Goal: Information Seeking & Learning: Check status

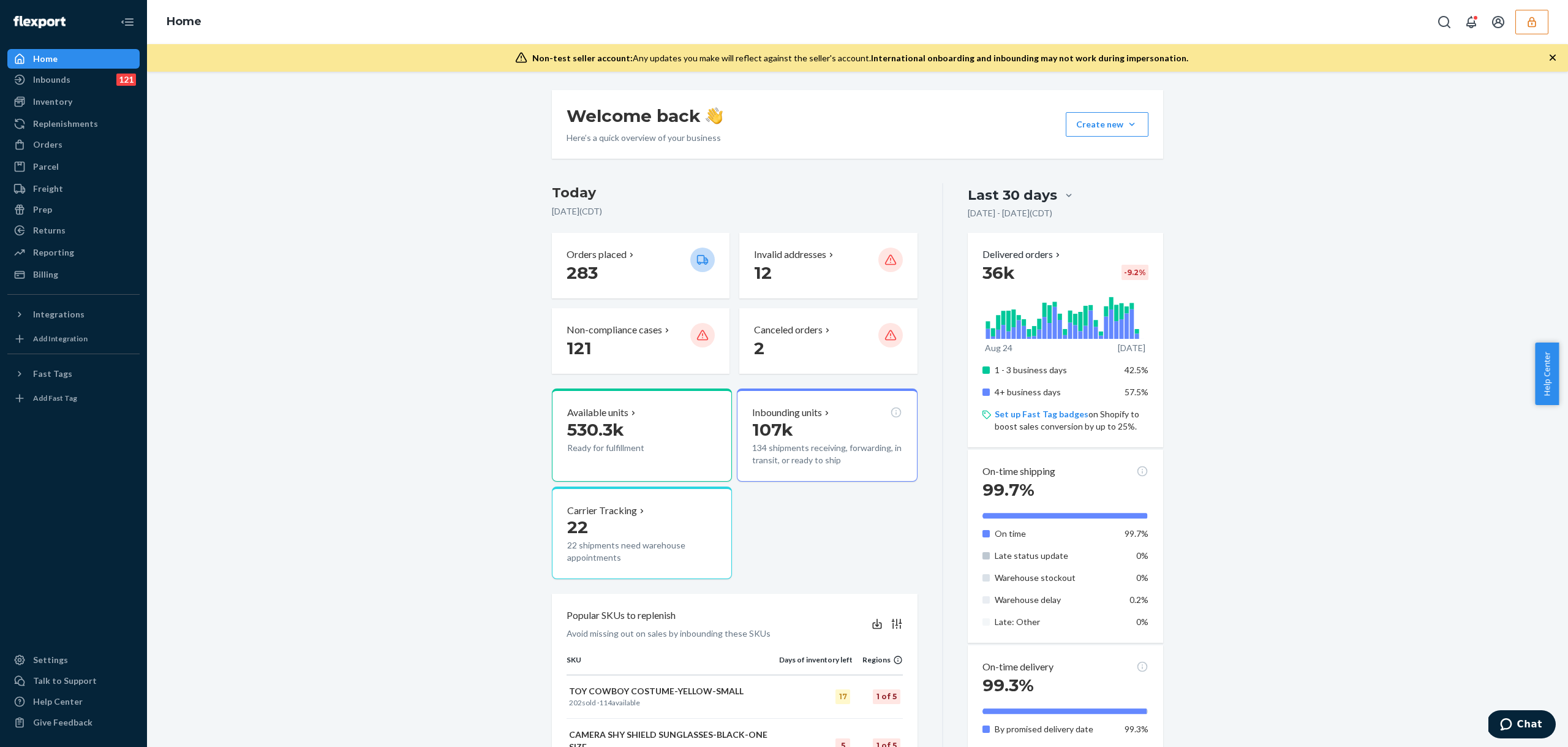
click at [1538, 23] on button "button" at bounding box center [1531, 22] width 33 height 25
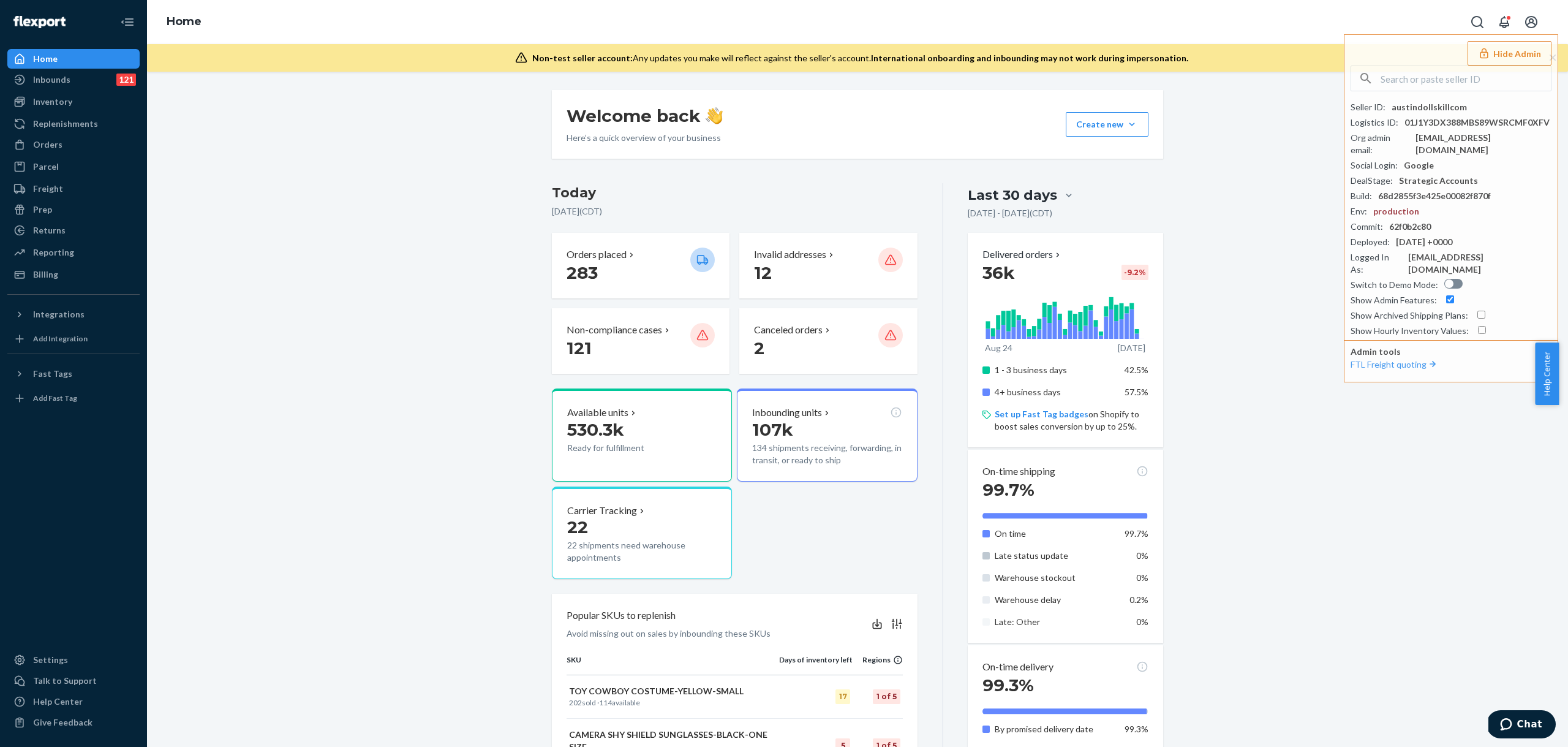
click at [1245, 205] on div "Welcome back Here’s a quick overview of your business Create new Create new inb…" at bounding box center [857, 609] width 1402 height 1038
click at [51, 259] on div "Reporting" at bounding box center [73, 252] width 129 height 17
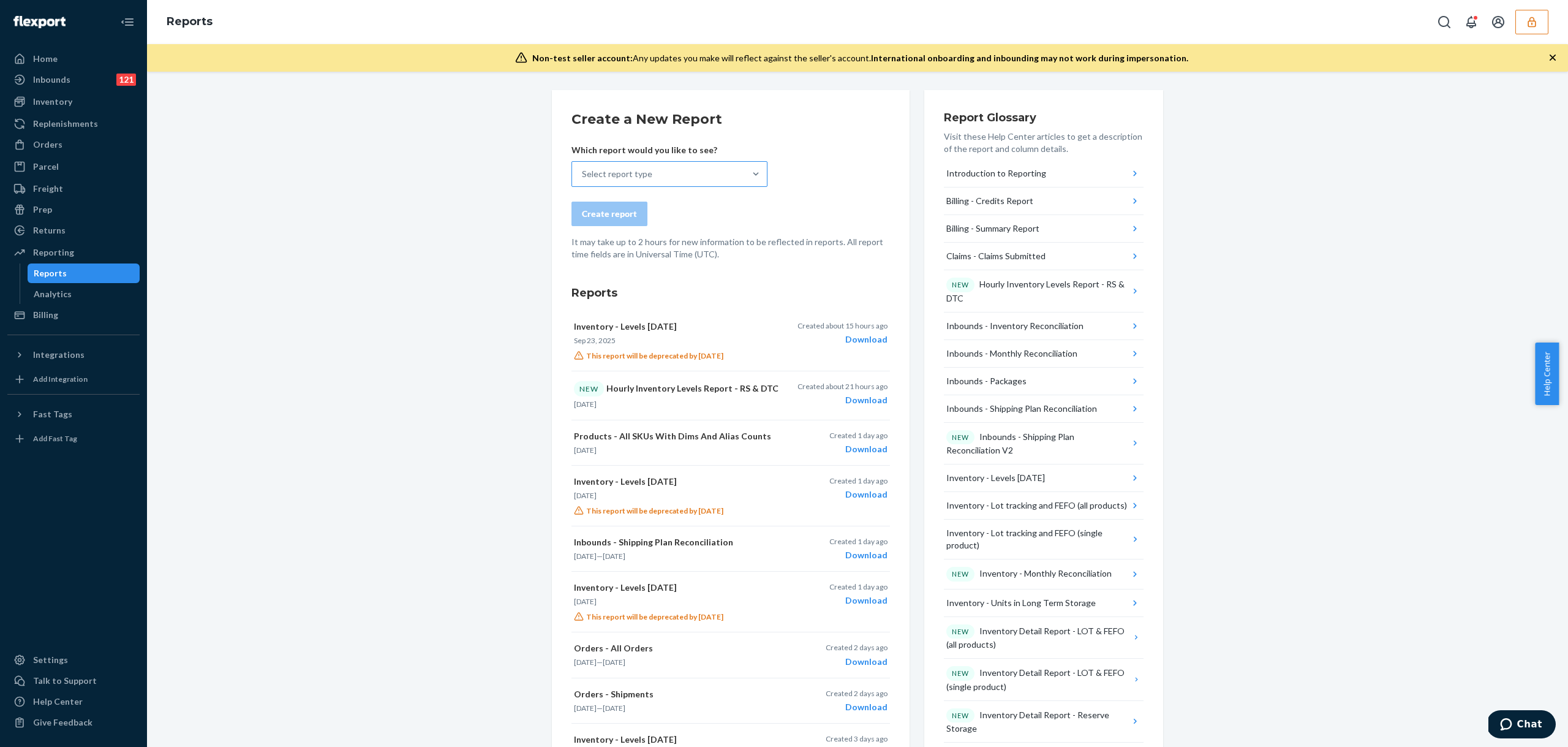
click at [663, 180] on div "Select report type" at bounding box center [658, 174] width 173 height 25
click at [583, 180] on input "Select report type" at bounding box center [582, 173] width 1 height 12
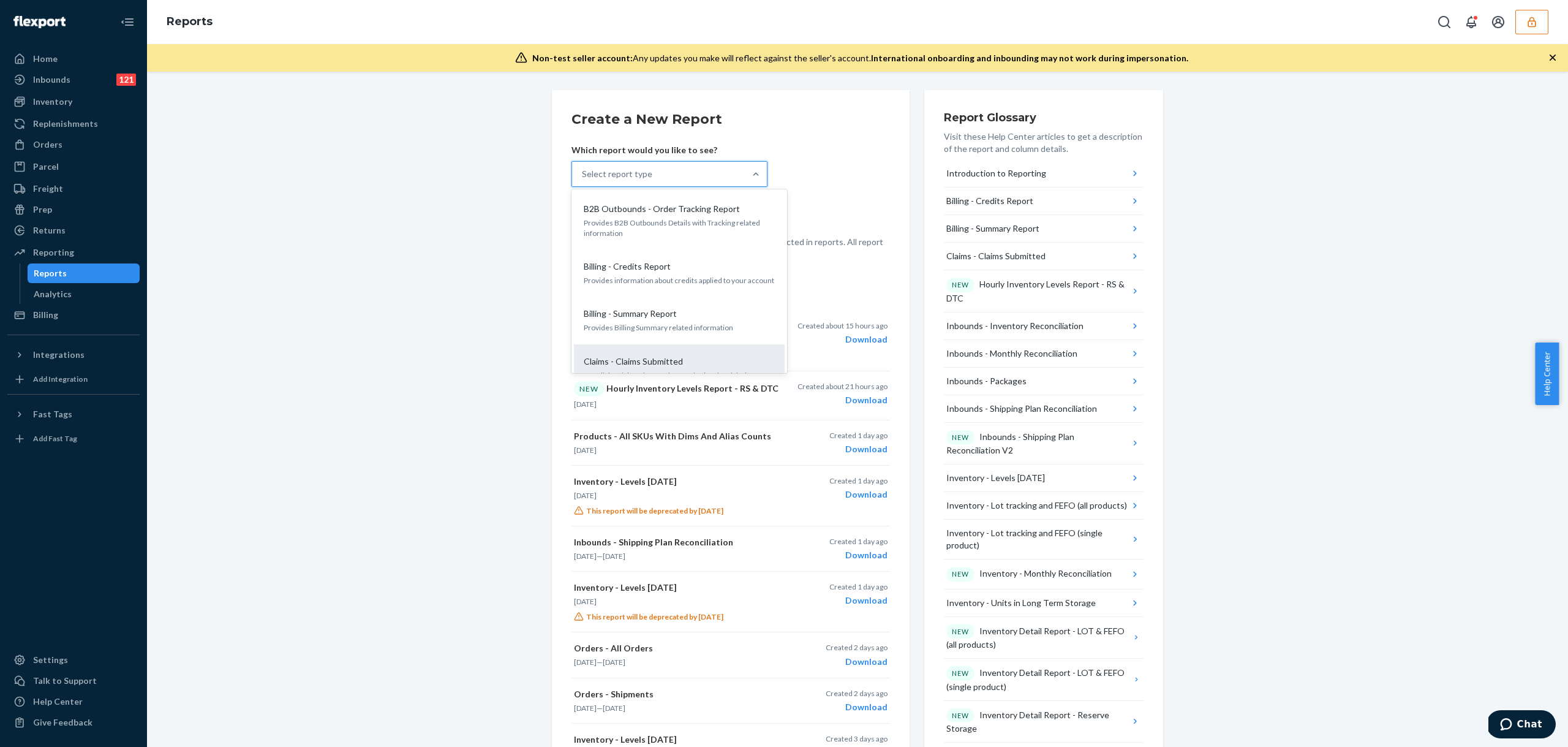
scroll to position [32, 0]
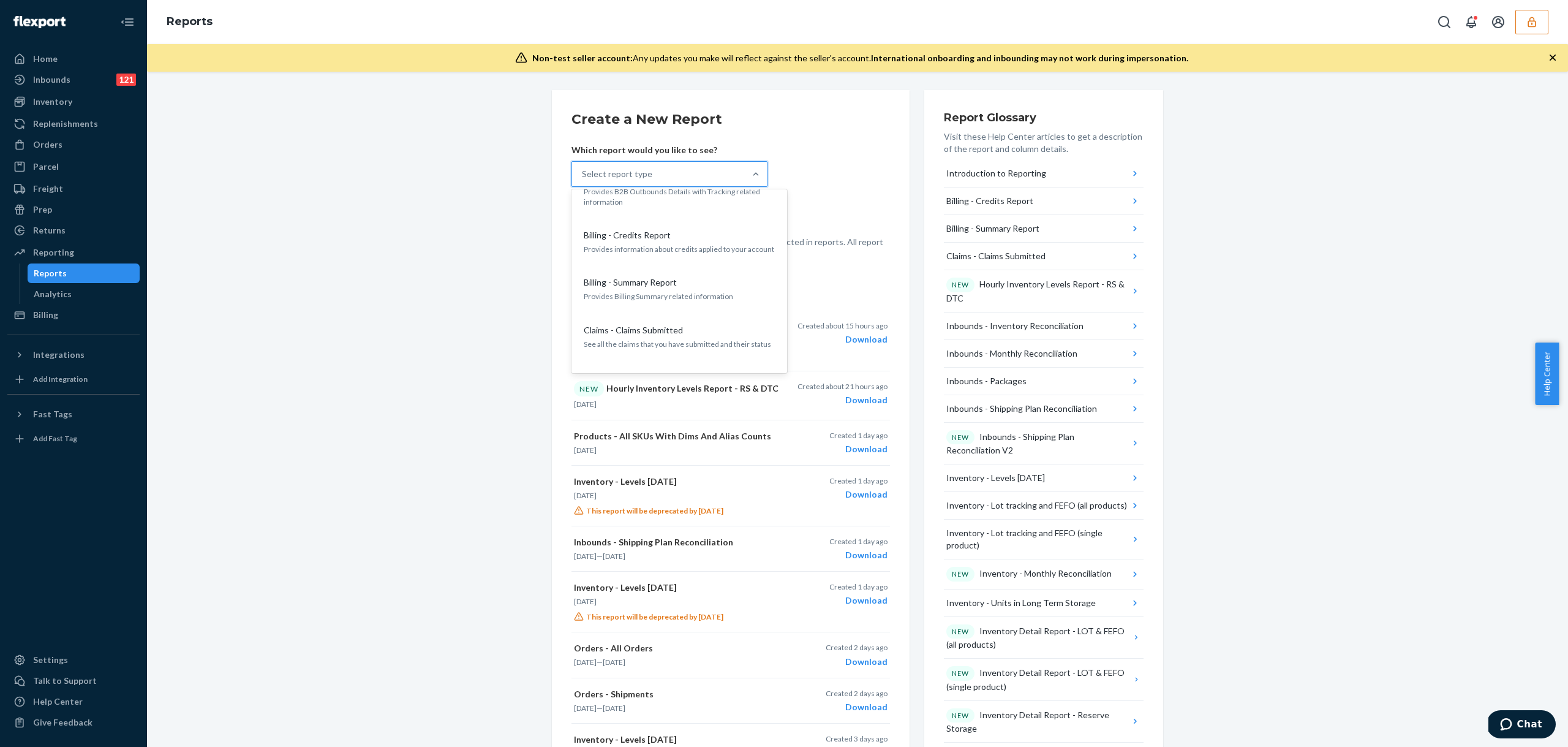
click at [302, 276] on div "Create a New Report Which report would you like to see? option Claims - Claims …" at bounding box center [857, 658] width 1402 height 1136
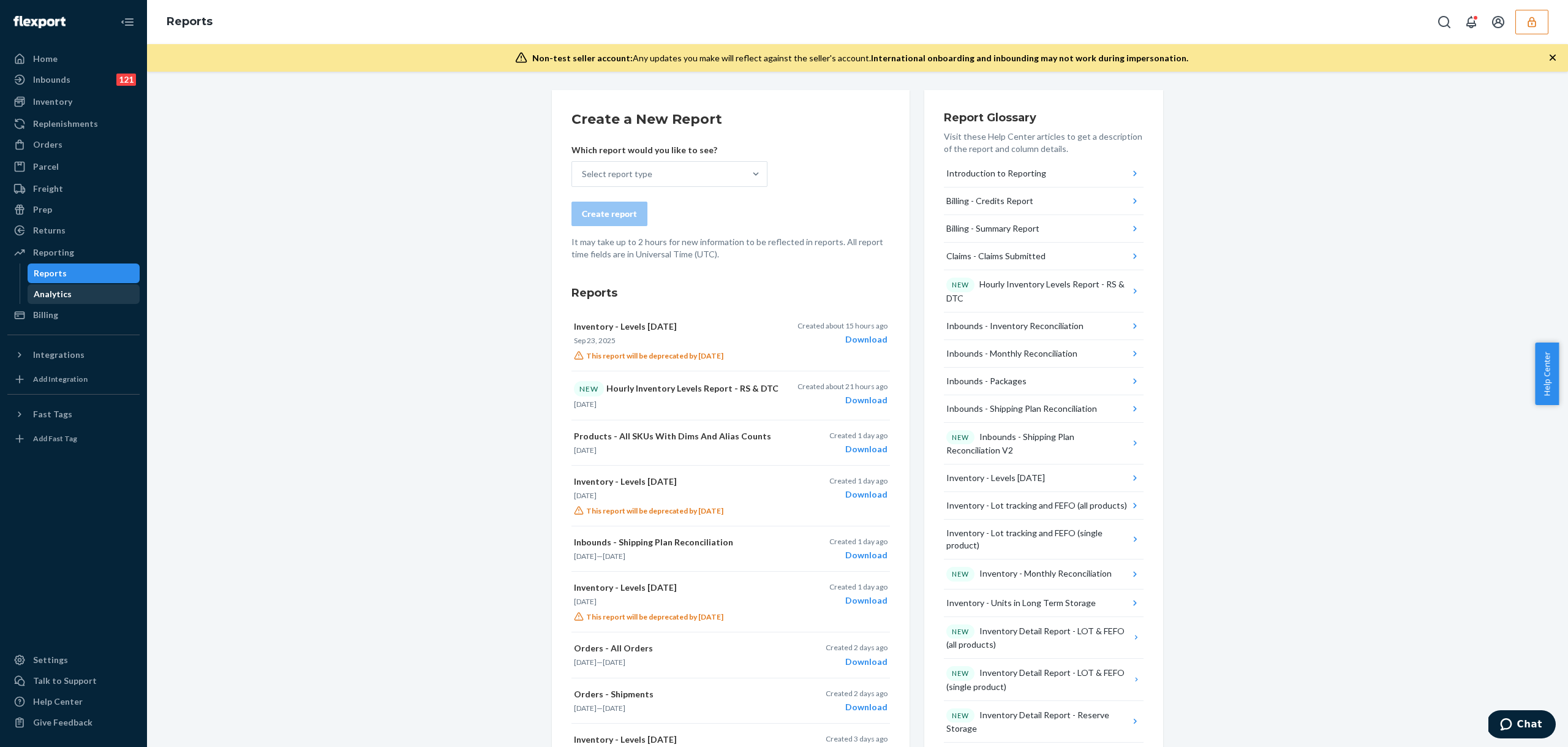
click at [57, 298] on div "Analytics" at bounding box center [53, 294] width 38 height 12
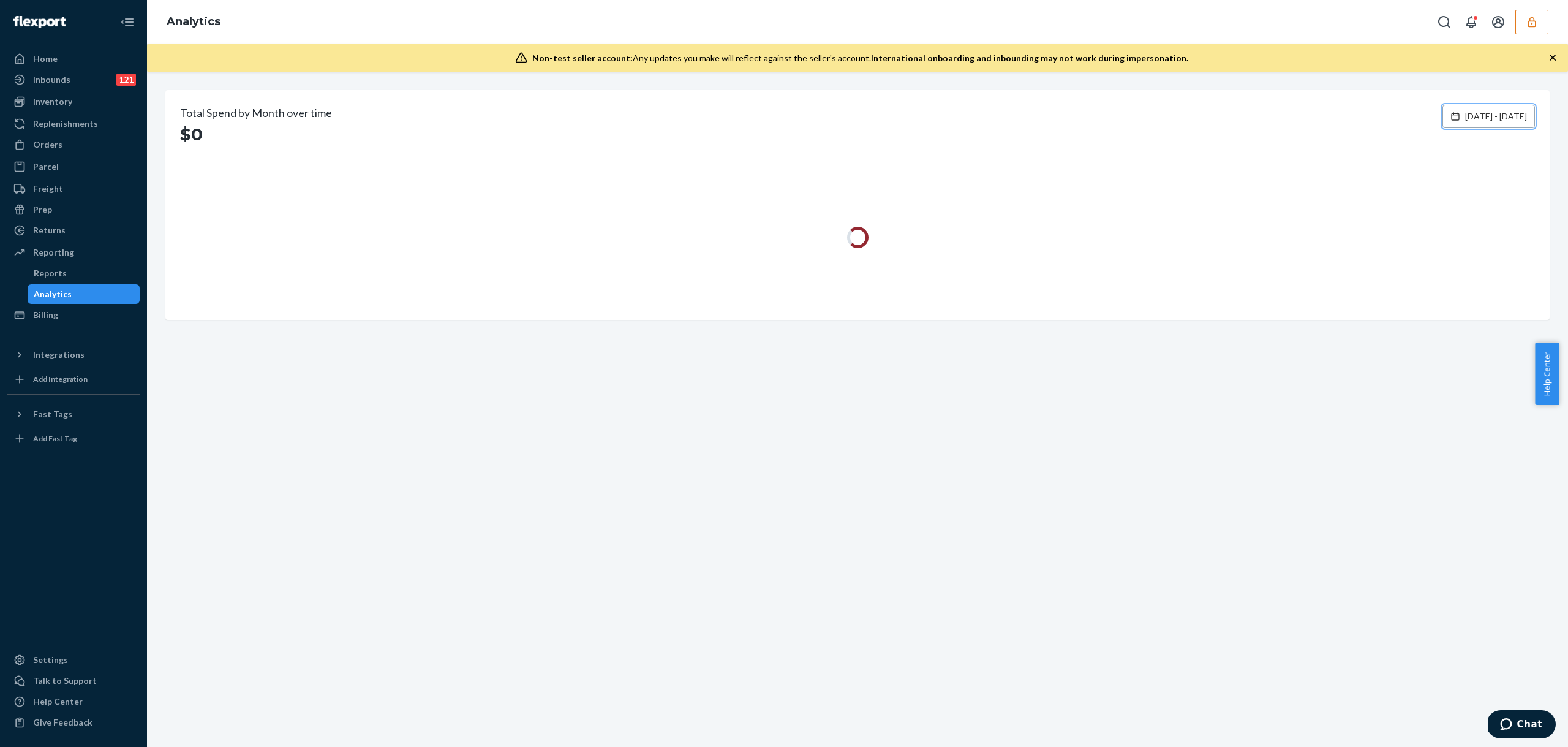
click at [1465, 119] on span "[DATE] - [DATE]" at bounding box center [1496, 116] width 62 height 12
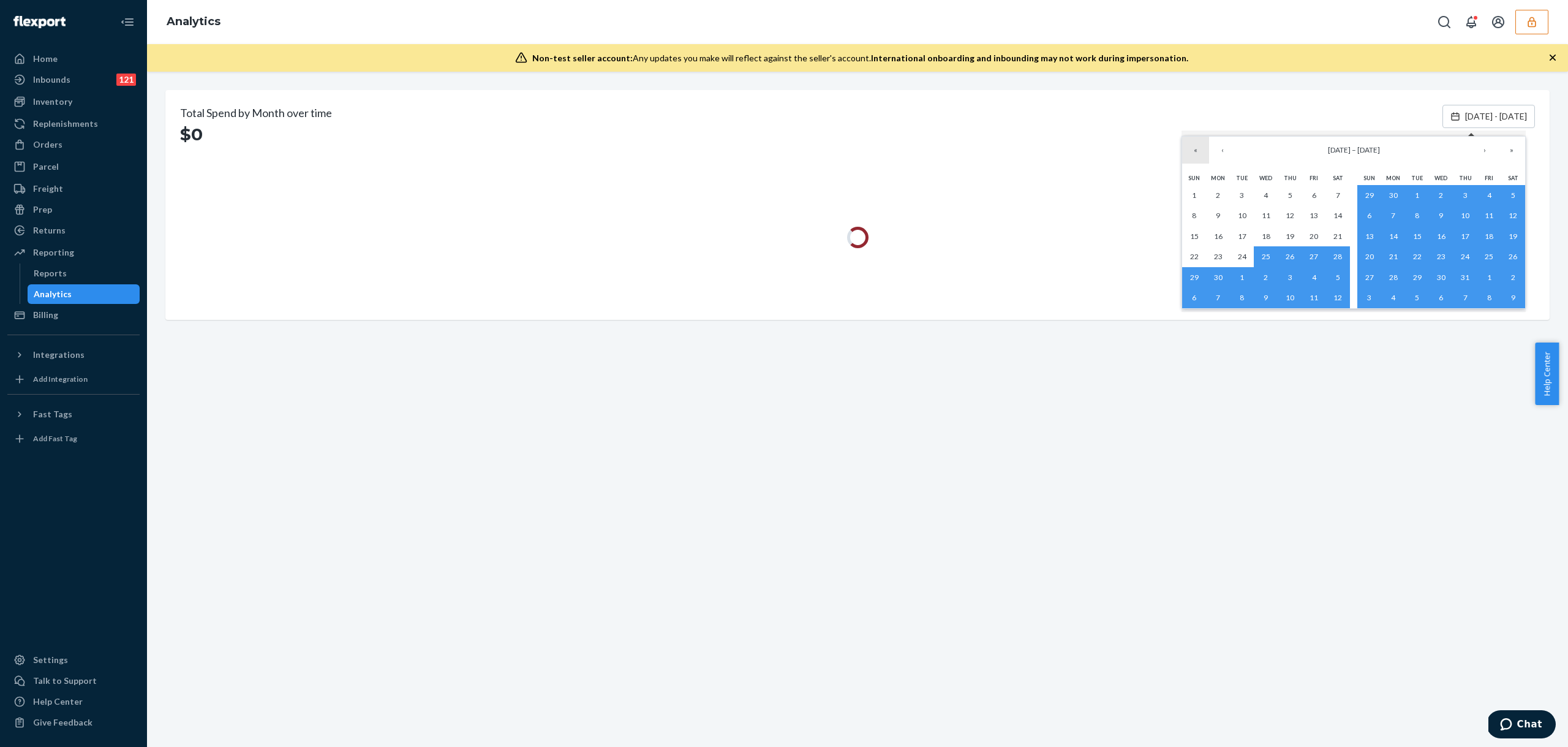
click at [1194, 148] on button "«" at bounding box center [1195, 150] width 27 height 27
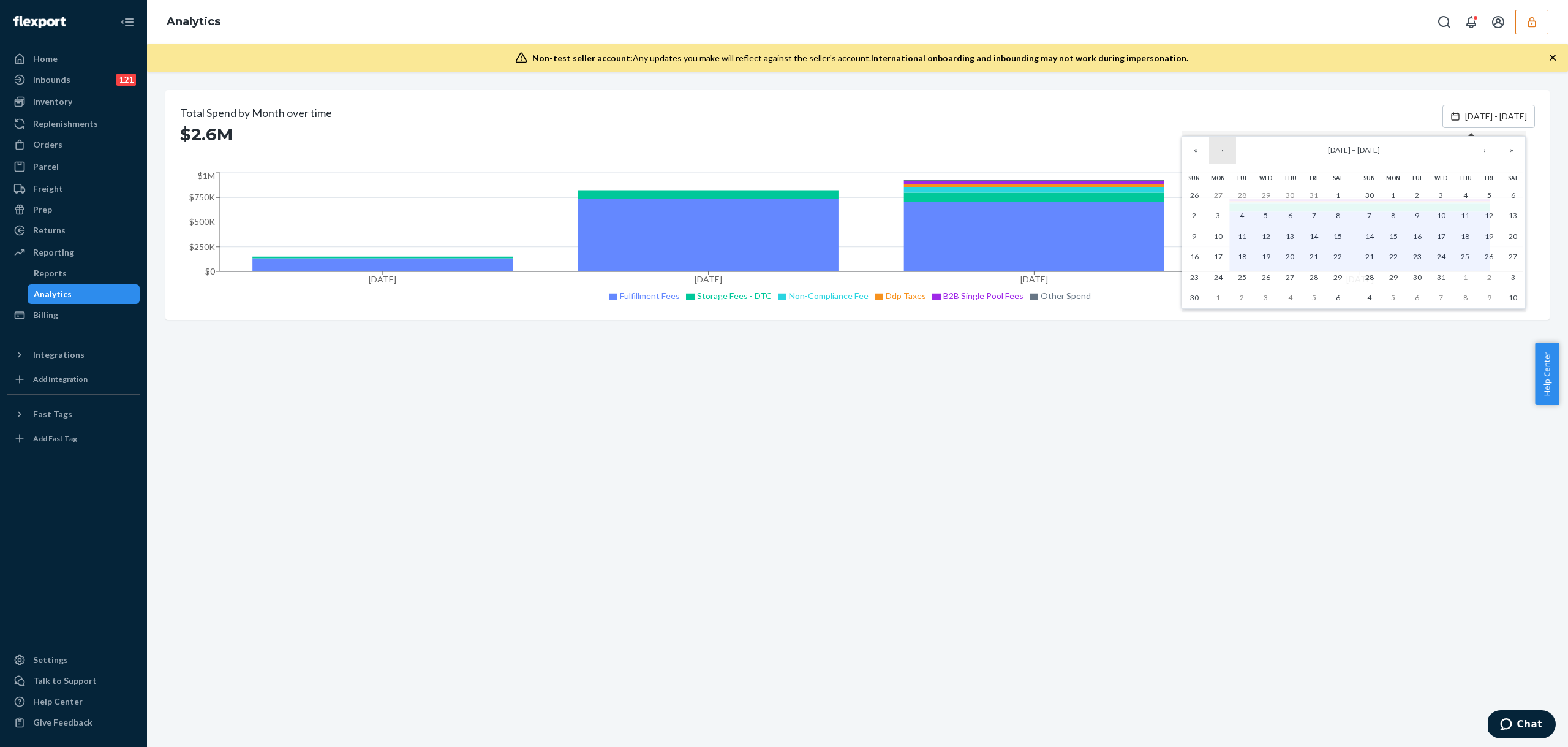
click at [1225, 148] on button "‹" at bounding box center [1222, 150] width 27 height 27
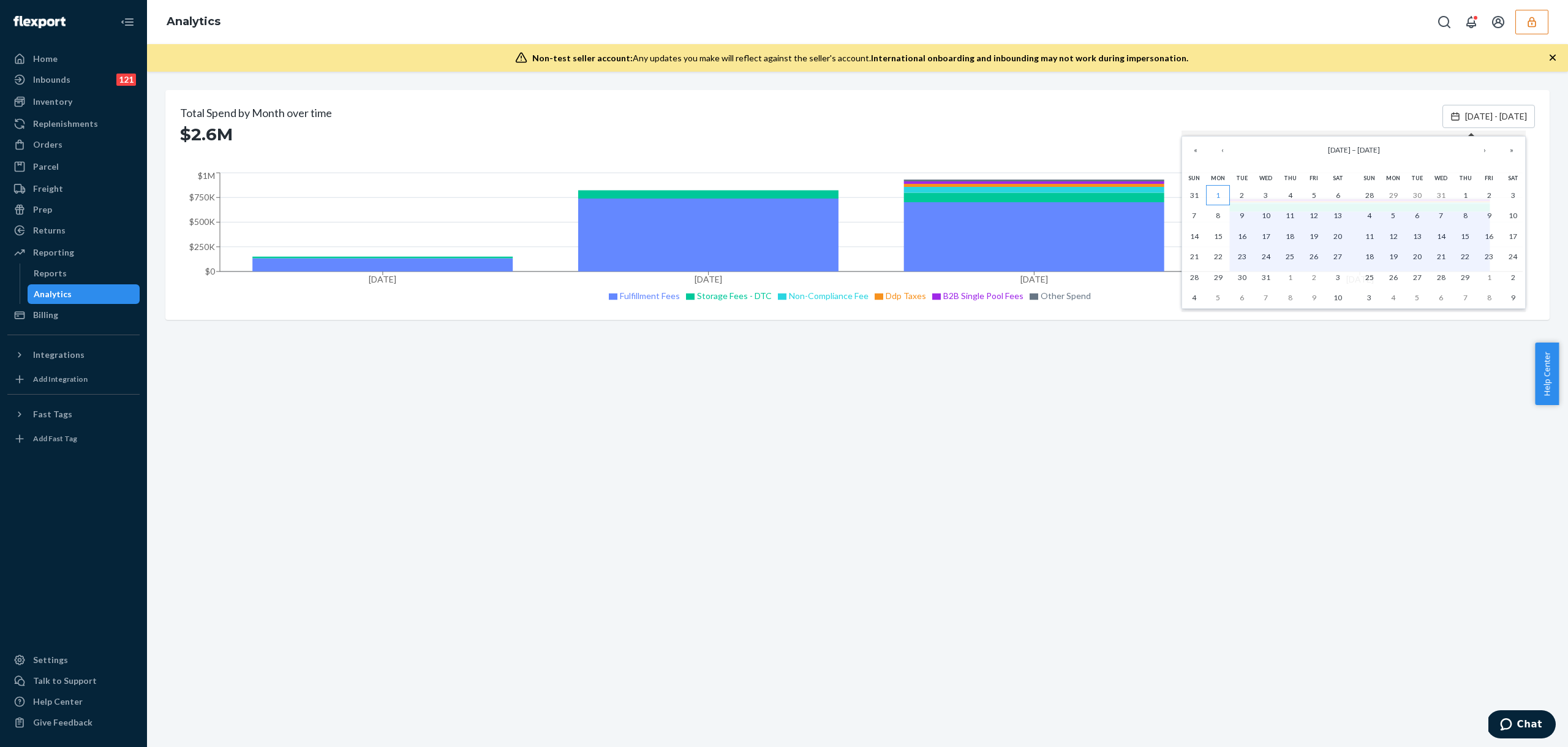
click at [1222, 198] on button "1" at bounding box center [1217, 195] width 24 height 21
click at [1220, 197] on button "1" at bounding box center [1217, 195] width 24 height 21
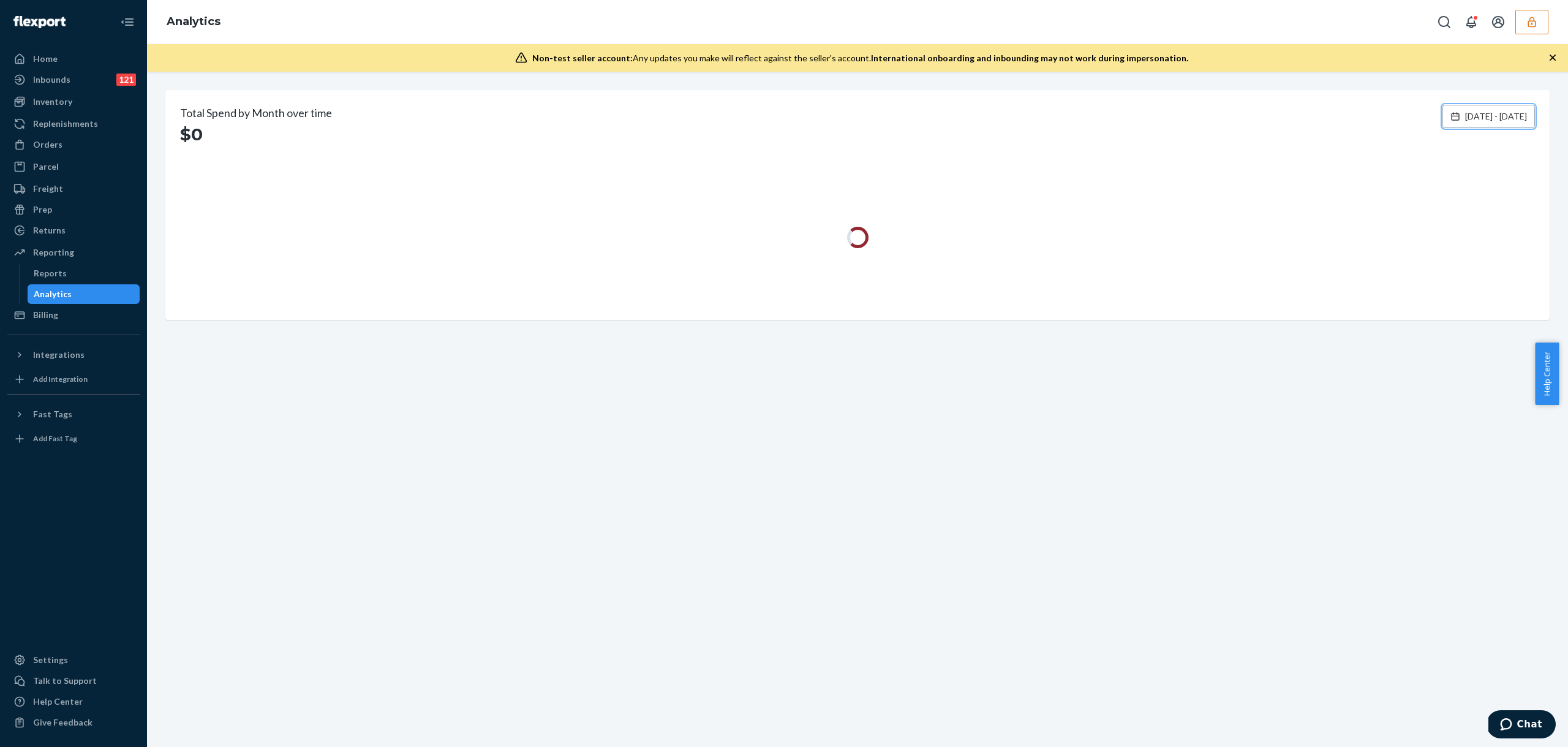
click at [1482, 120] on span "[DATE] - [DATE]" at bounding box center [1496, 116] width 62 height 12
click at [1486, 155] on button "›" at bounding box center [1484, 150] width 27 height 27
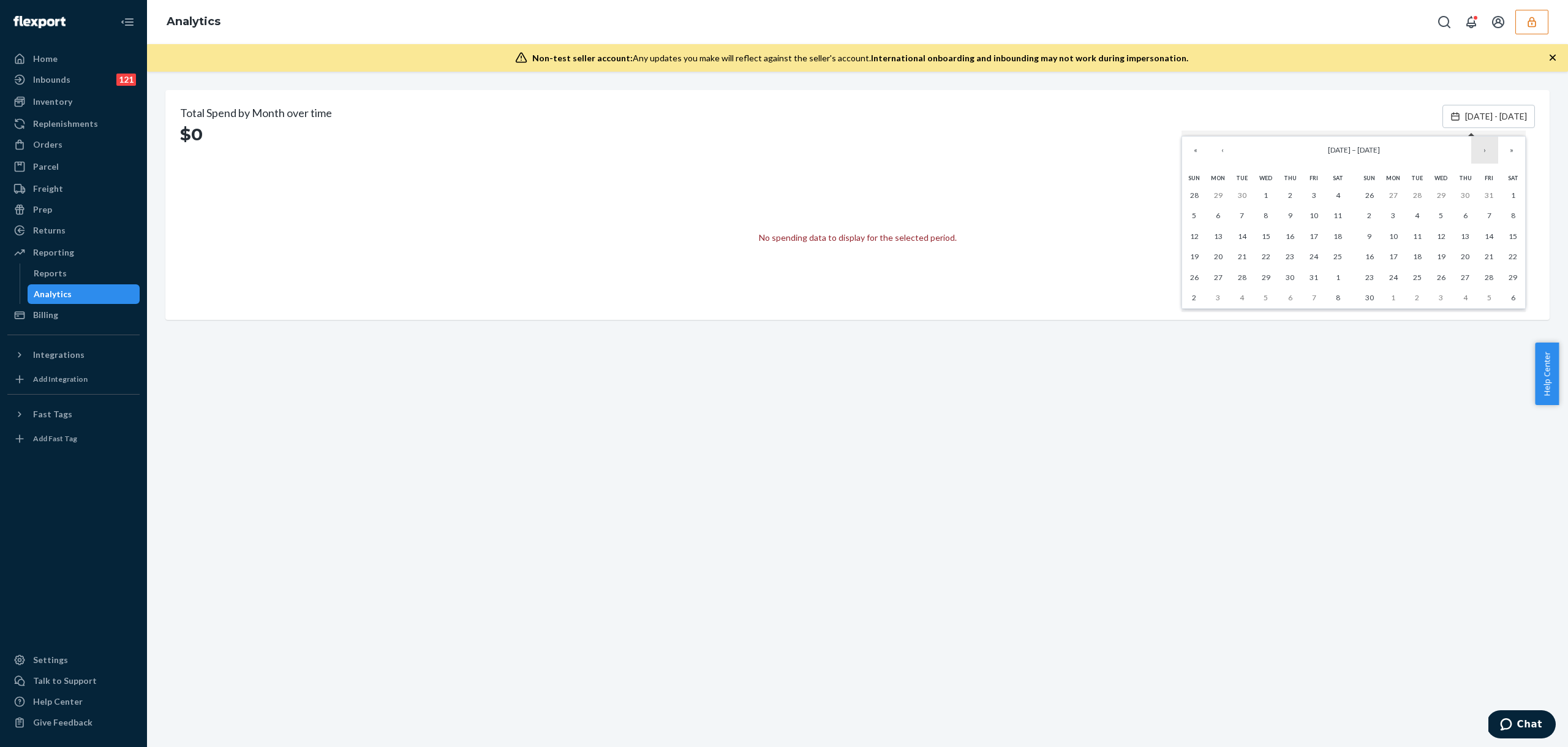
click at [1486, 155] on button "›" at bounding box center [1484, 150] width 27 height 27
click at [1225, 151] on button "‹" at bounding box center [1222, 150] width 27 height 27
click at [1225, 151] on button "‹" at bounding box center [1222, 150] width 27 height 27
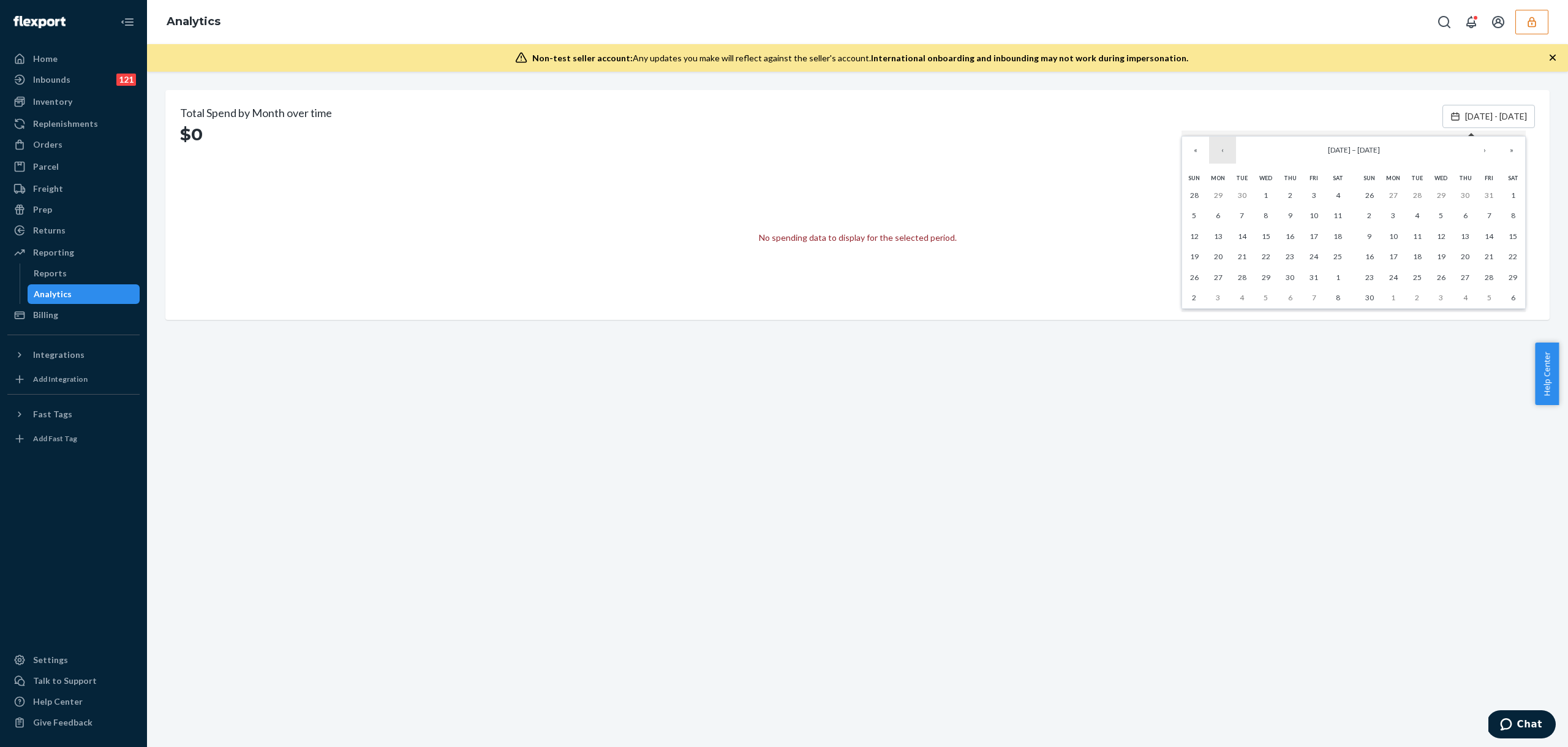
click at [1225, 151] on button "‹" at bounding box center [1222, 150] width 27 height 27
click at [1222, 198] on button "1" at bounding box center [1217, 195] width 24 height 21
click at [1220, 196] on abbr "1" at bounding box center [1217, 195] width 4 height 9
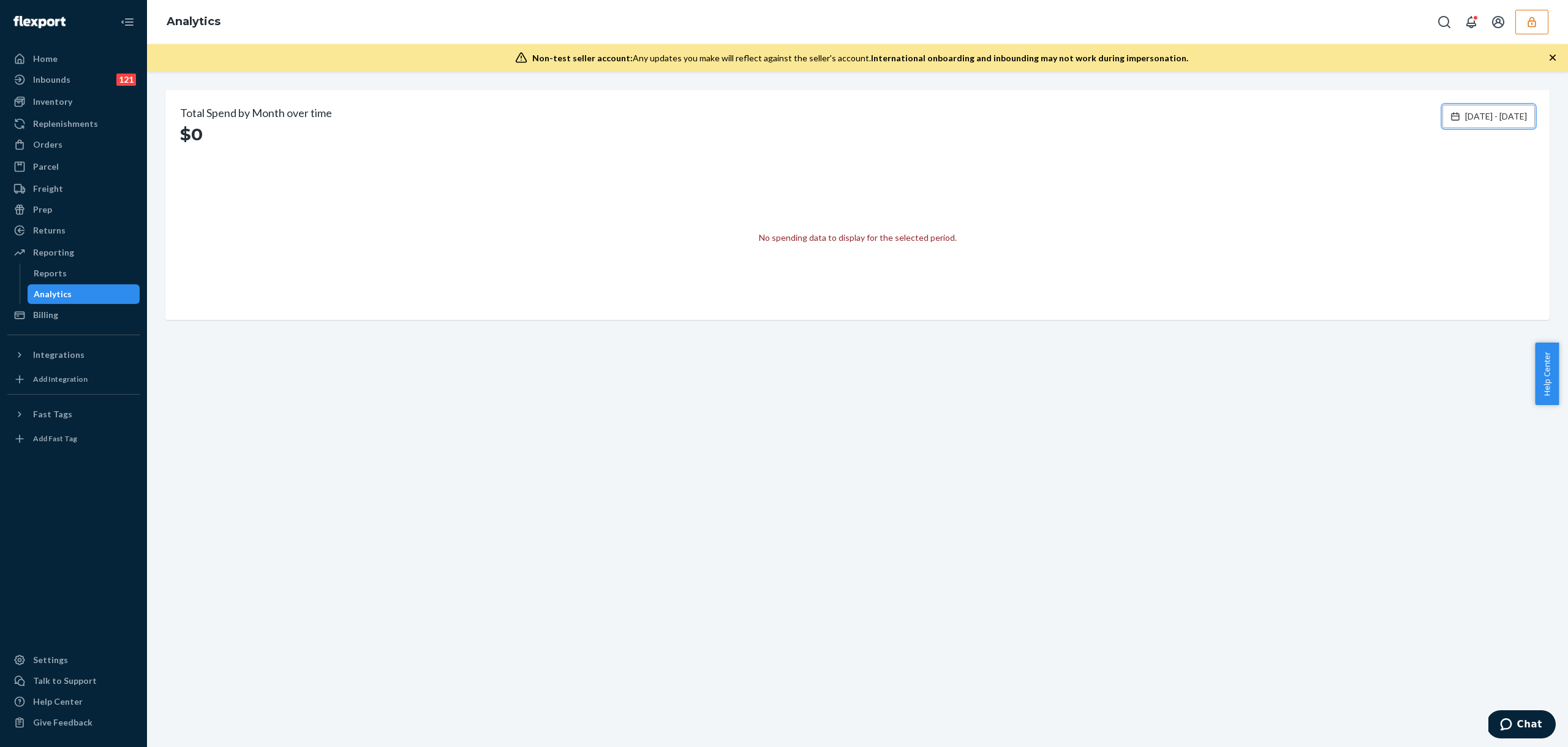
click at [1493, 110] on span "[DATE] - [DATE]" at bounding box center [1496, 116] width 62 height 12
click at [1380, 148] on span "[DATE]" at bounding box center [1368, 149] width 22 height 9
click at [1318, 304] on abbr "December" at bounding box center [1322, 307] width 35 height 9
click at [1192, 150] on button "«" at bounding box center [1195, 150] width 27 height 27
click at [1485, 152] on button "›" at bounding box center [1484, 150] width 27 height 27
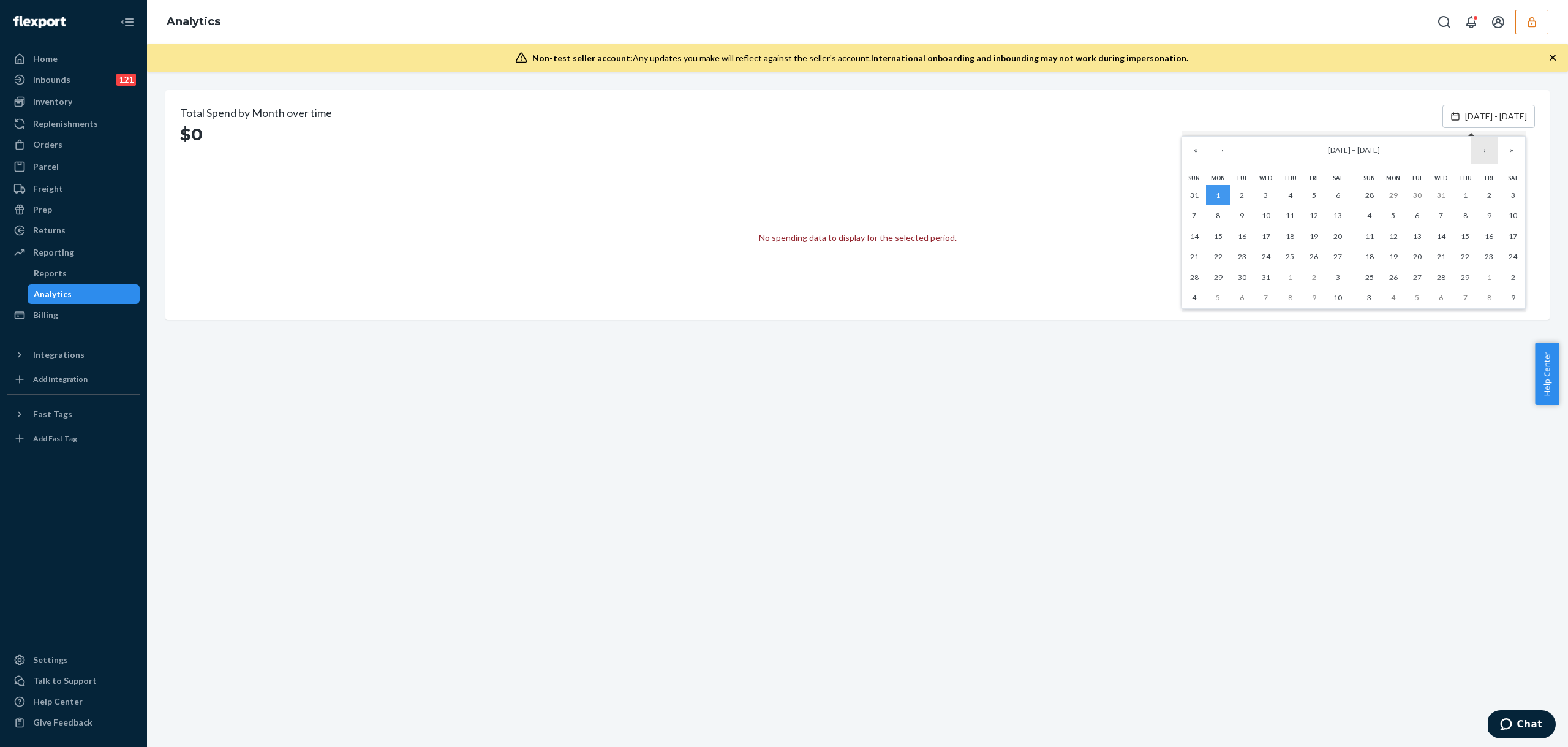
click at [1484, 149] on button "›" at bounding box center [1484, 150] width 27 height 27
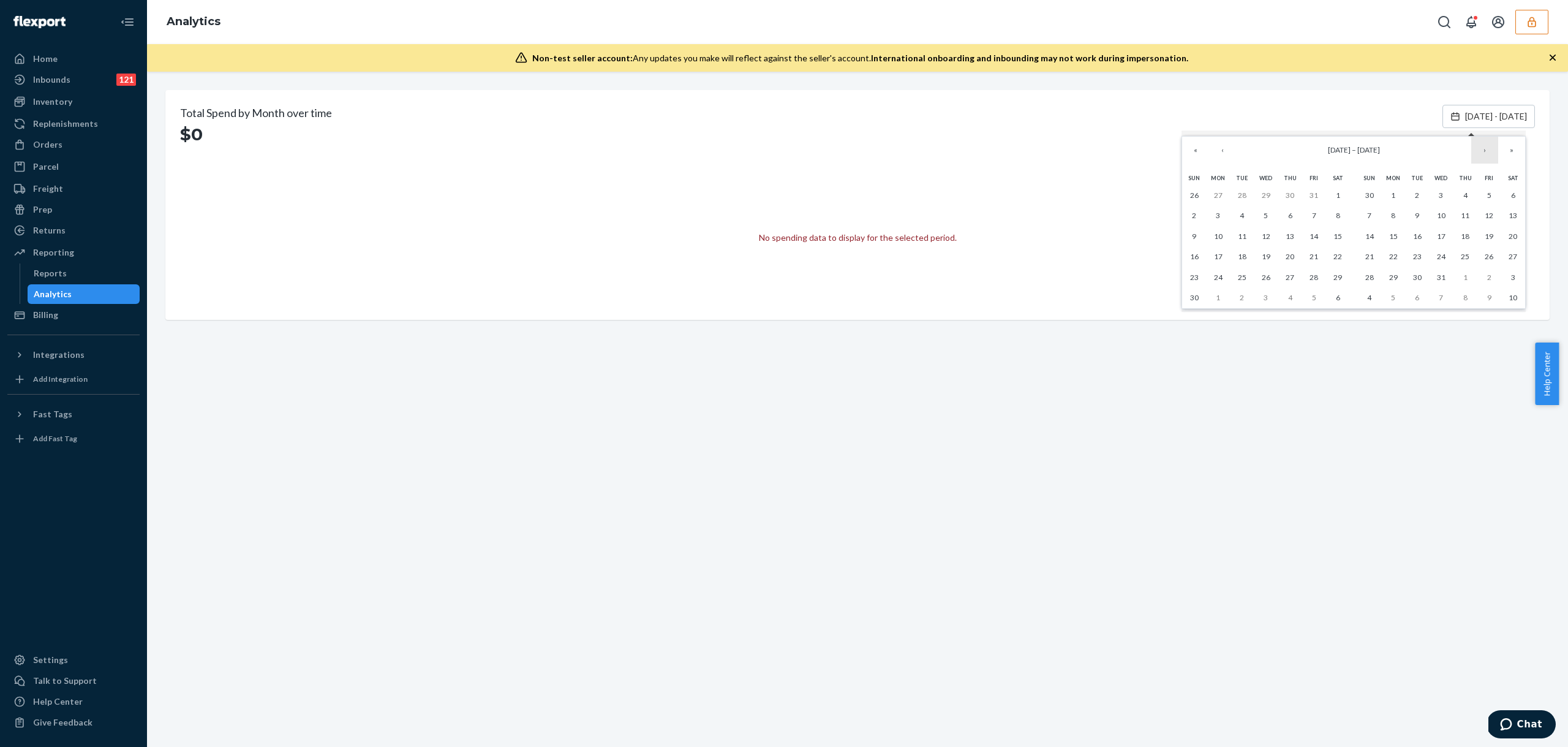
click at [1484, 149] on button "›" at bounding box center [1484, 150] width 27 height 27
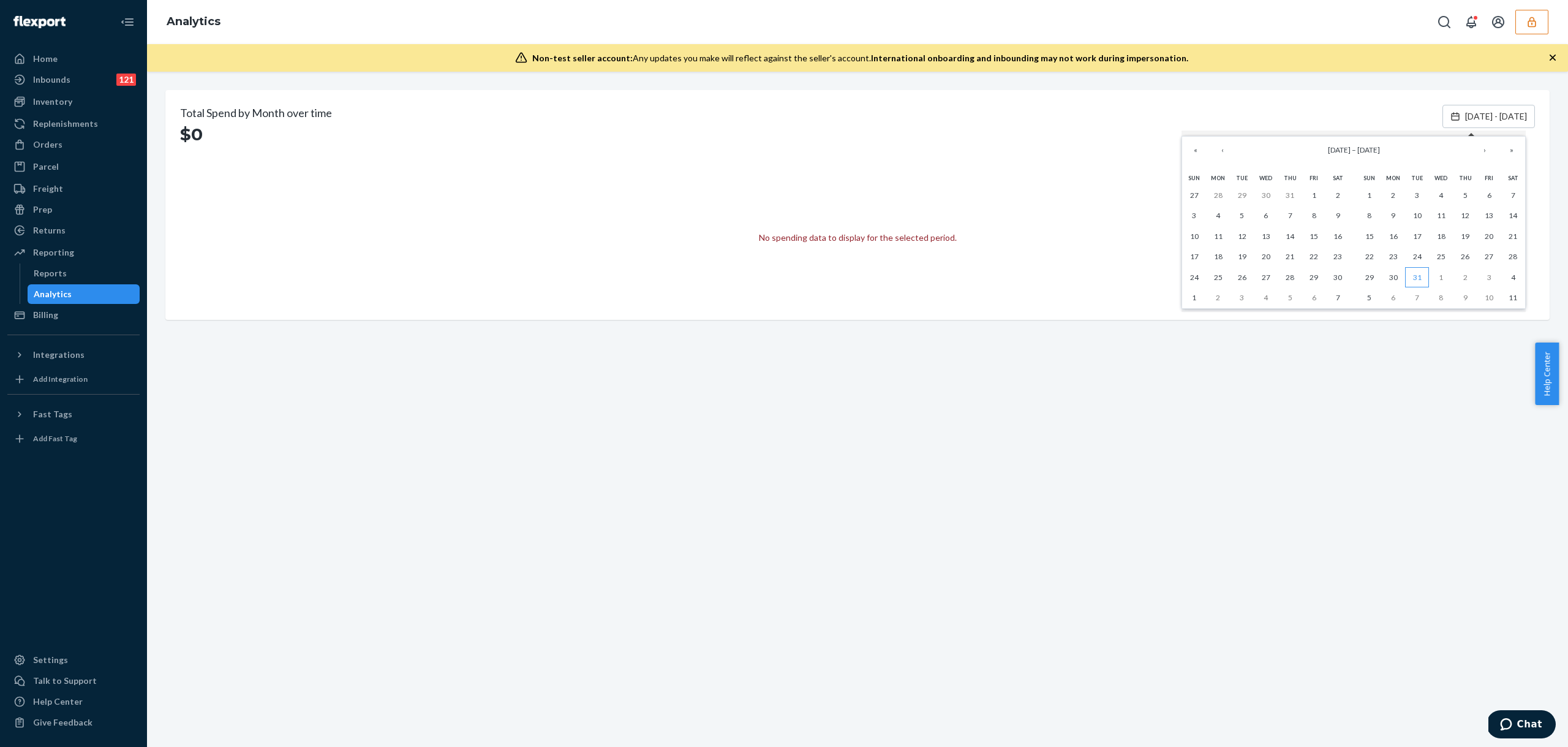
click at [1421, 277] on abbr "31" at bounding box center [1417, 276] width 8 height 9
click at [1463, 125] on button "[DATE] - [DATE]" at bounding box center [1488, 116] width 92 height 23
click at [1465, 119] on span "[DATE] - [DATE]" at bounding box center [1496, 116] width 62 height 12
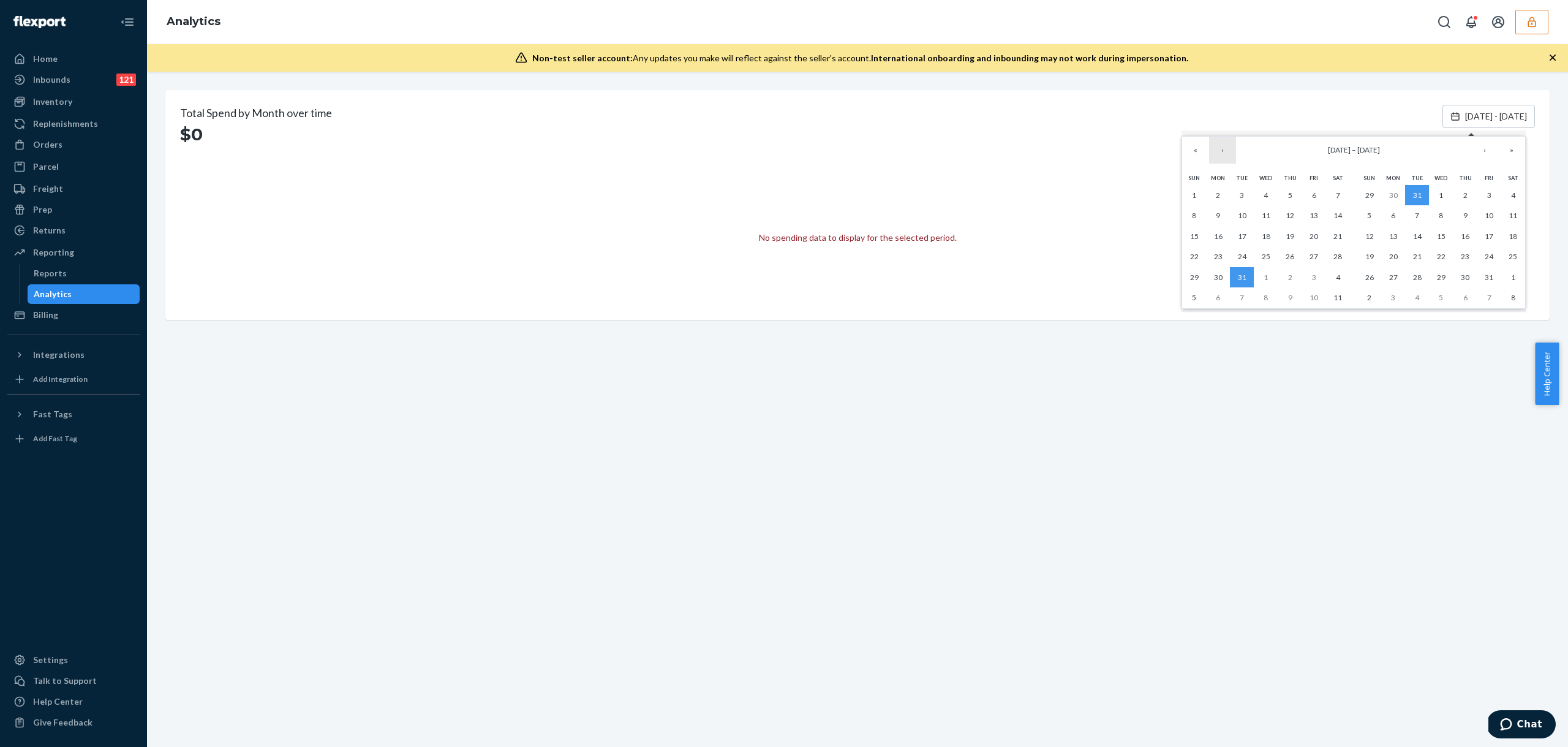
click at [1225, 149] on button "‹" at bounding box center [1222, 150] width 27 height 27
click at [1224, 149] on button "‹" at bounding box center [1222, 150] width 27 height 27
click at [1224, 149] on button "‹" at bounding box center [1222, 150] width 27 height 27
click at [1224, 151] on button "‹" at bounding box center [1222, 150] width 27 height 27
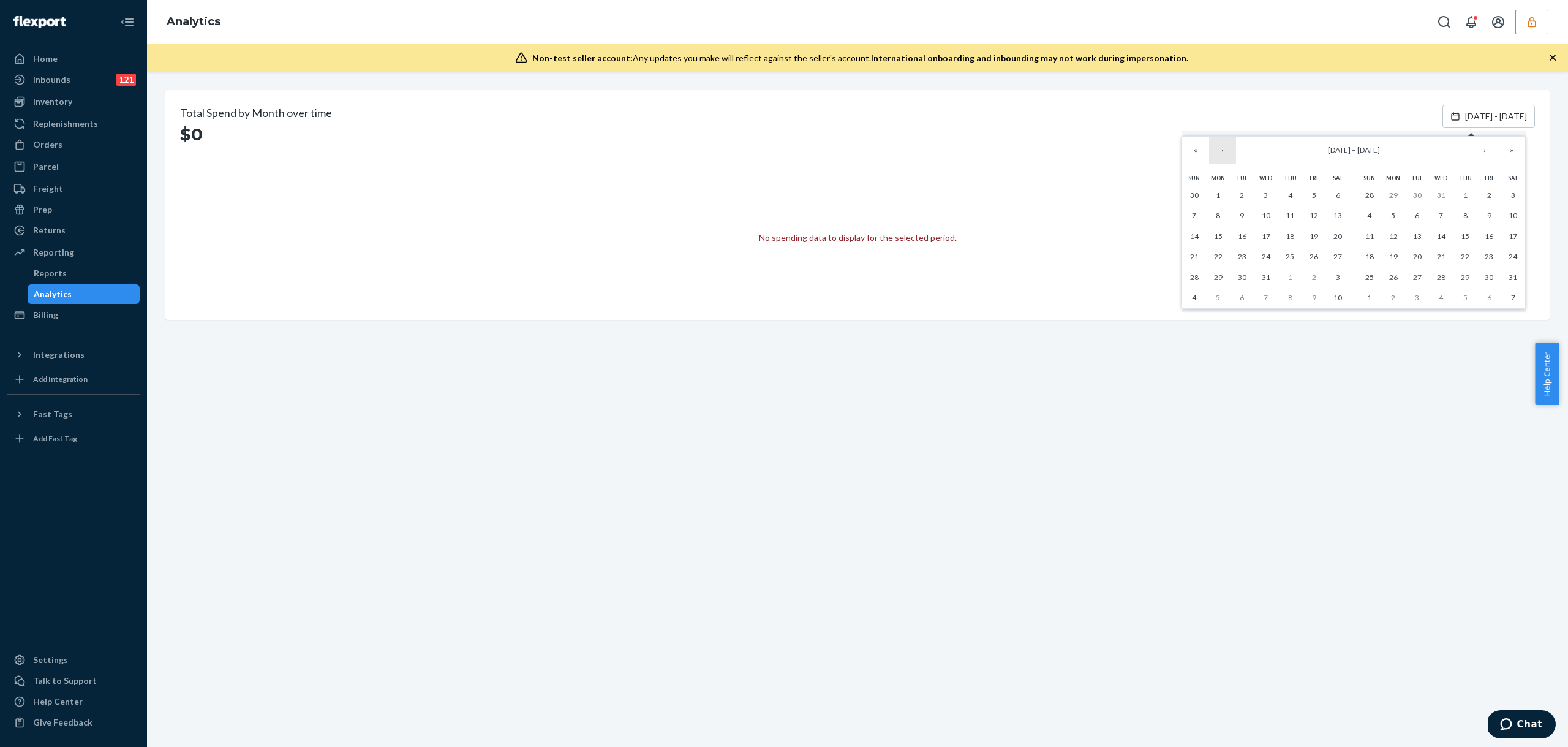
click at [1224, 151] on button "‹" at bounding box center [1222, 150] width 27 height 27
click at [1233, 344] on div "Total Spend by Month over time $0 [DATE] - [DATE] No spending data to display f…" at bounding box center [857, 408] width 1421 height 675
click at [1488, 115] on span "[DATE] - [DATE]" at bounding box center [1496, 116] width 62 height 12
click at [1515, 154] on button "»" at bounding box center [1512, 150] width 27 height 27
click at [1515, 153] on button "»" at bounding box center [1512, 150] width 27 height 27
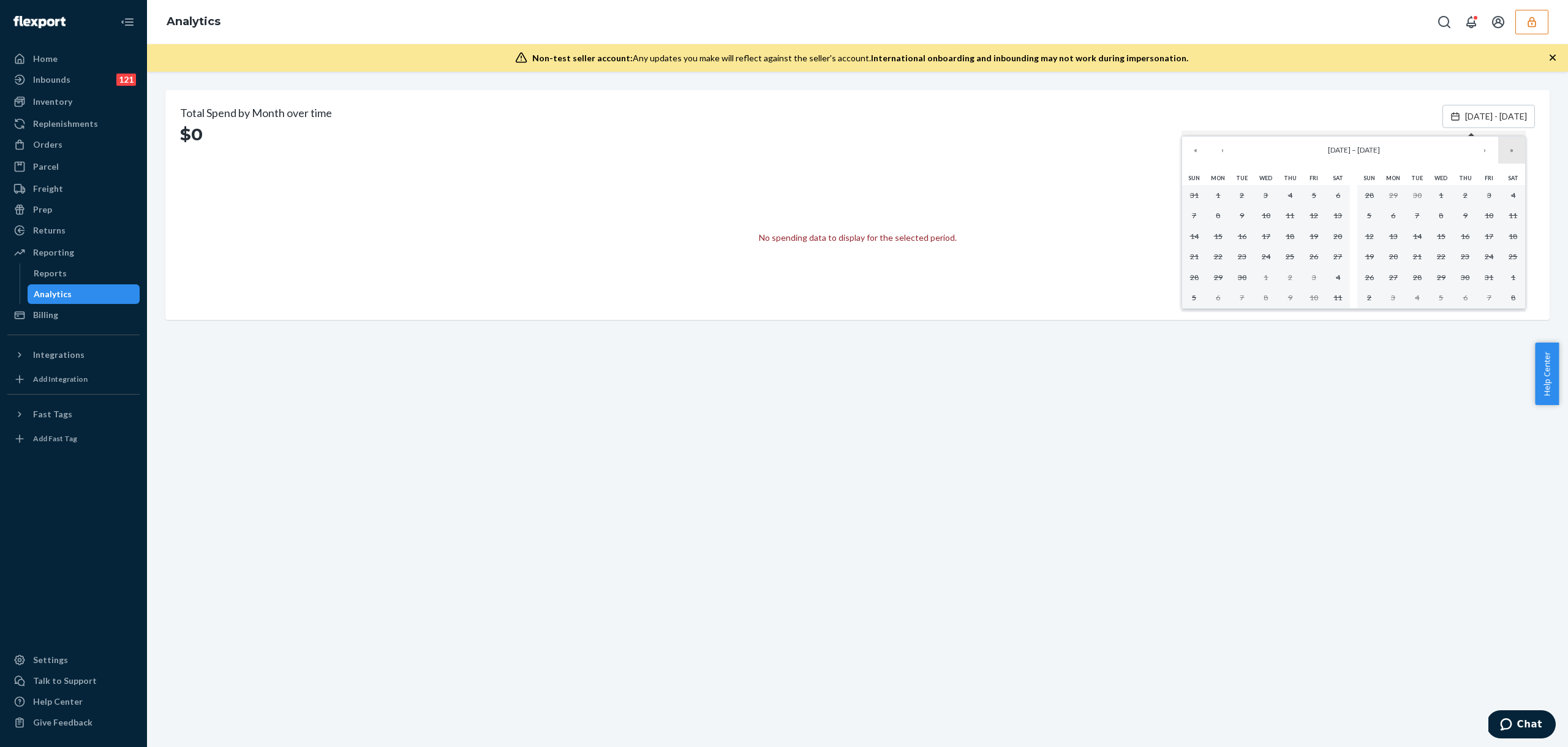
click at [1515, 153] on button "»" at bounding box center [1512, 150] width 27 height 27
click at [1488, 150] on button "›" at bounding box center [1484, 150] width 27 height 27
click at [1195, 154] on button "«" at bounding box center [1195, 150] width 27 height 27
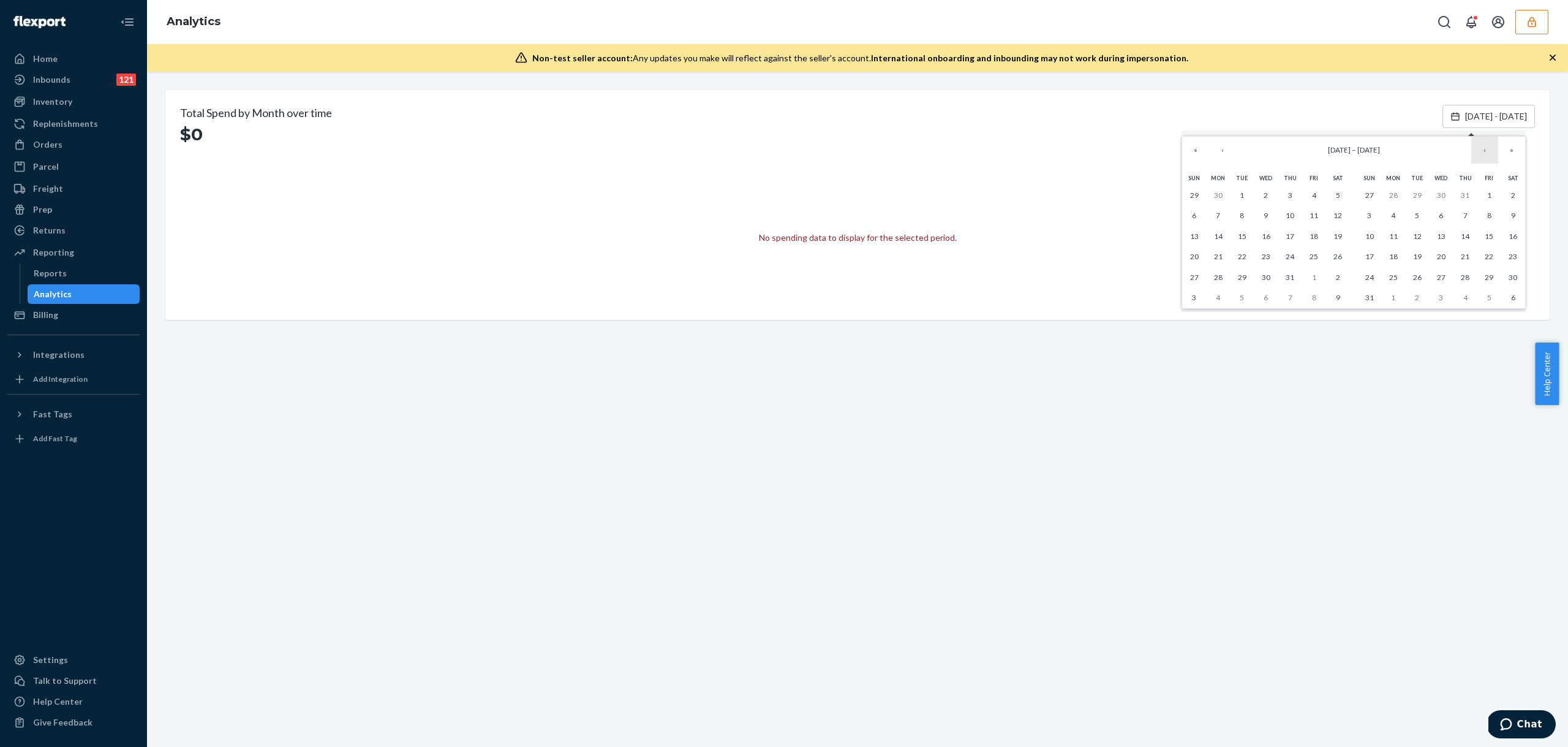
click at [1488, 149] on button "›" at bounding box center [1484, 150] width 27 height 27
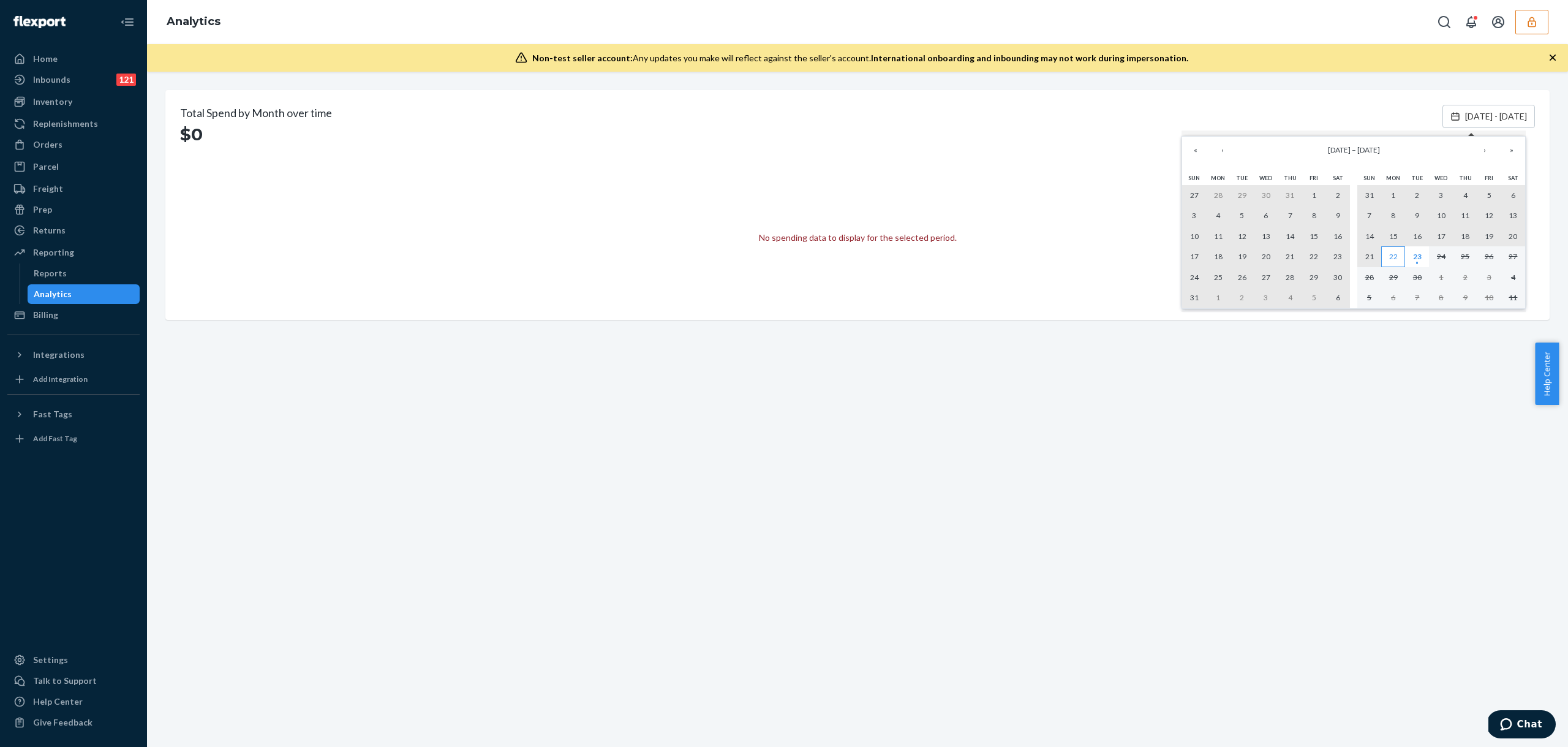
click at [1393, 256] on abbr "22" at bounding box center [1393, 256] width 8 height 9
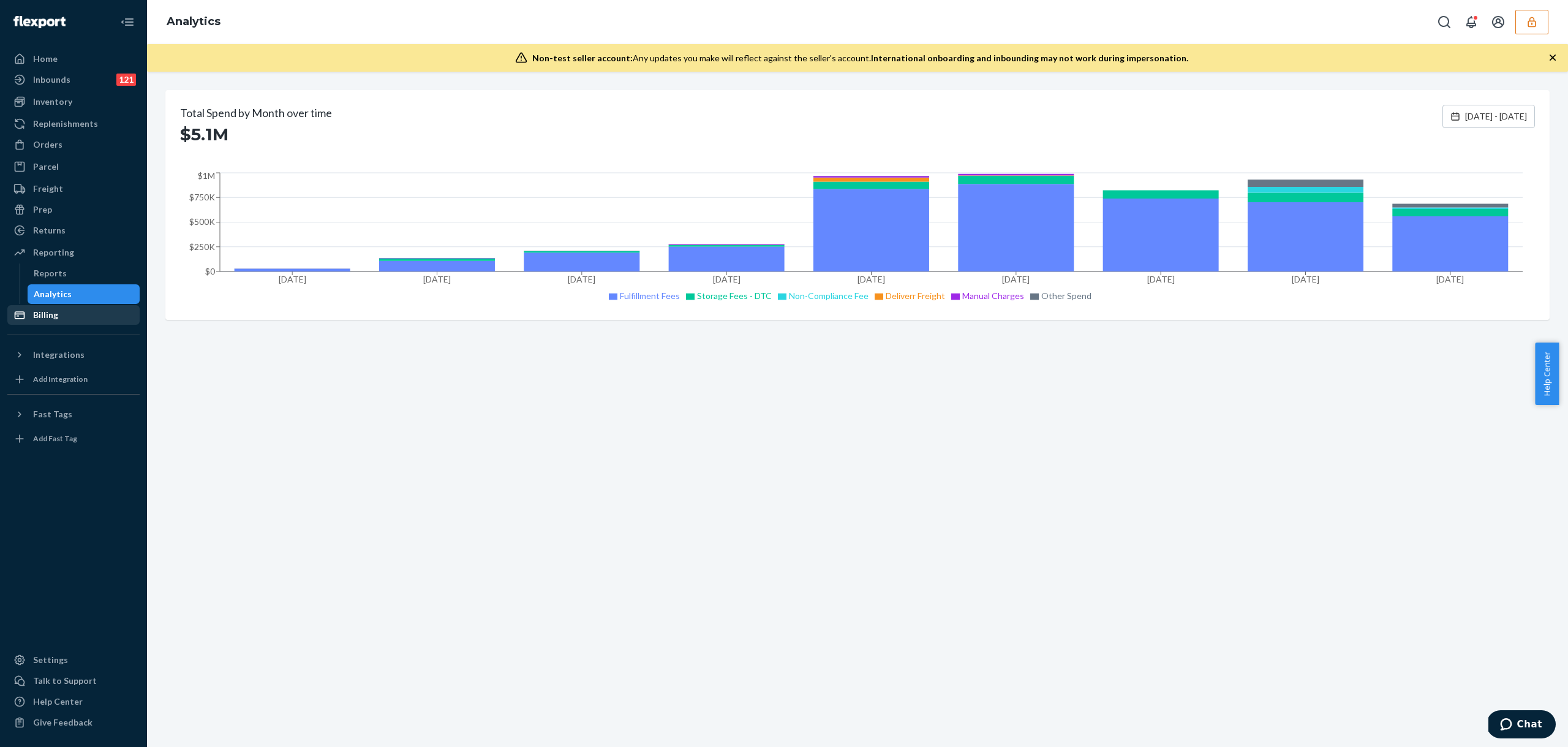
click at [53, 320] on div "Billing" at bounding box center [46, 315] width 25 height 12
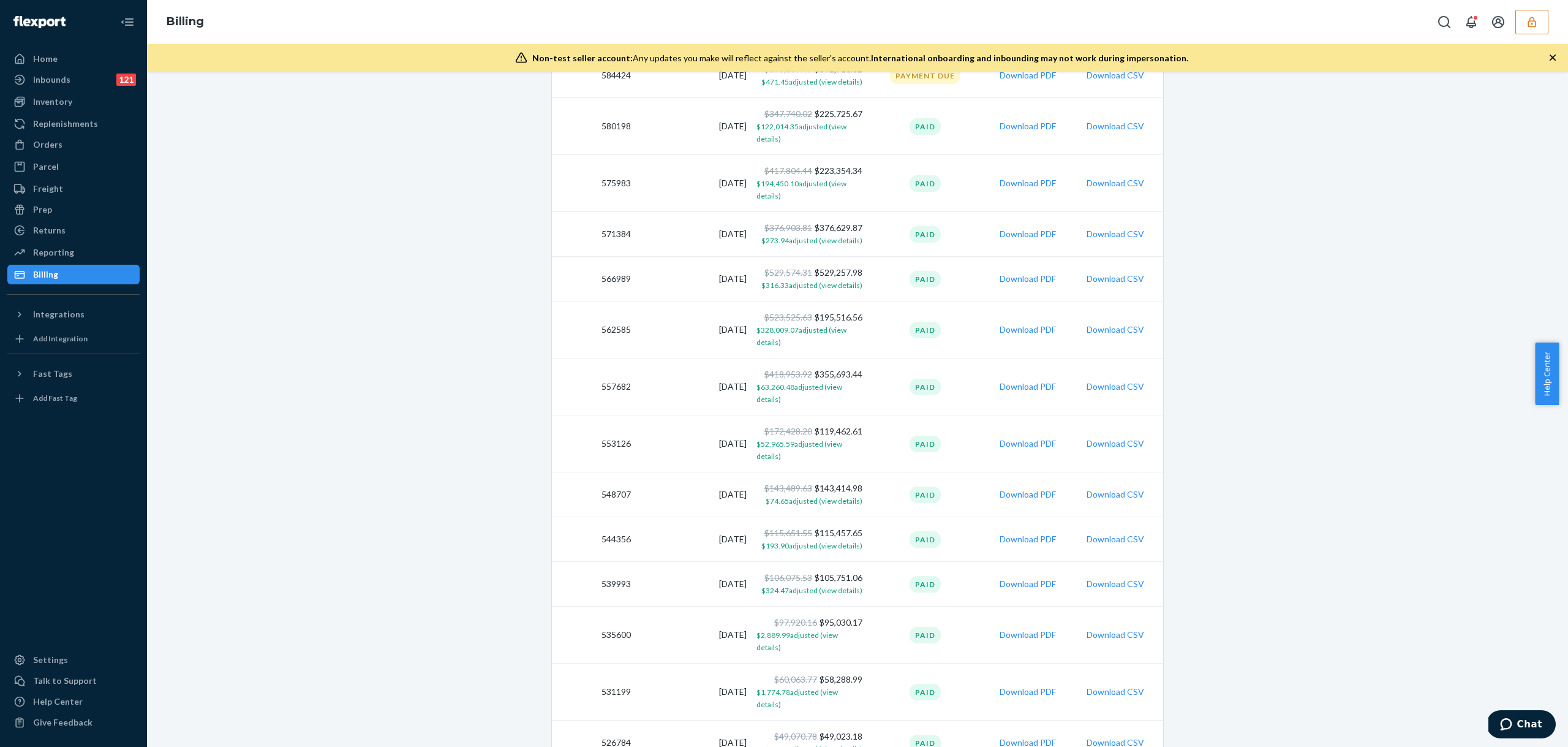
scroll to position [482, 0]
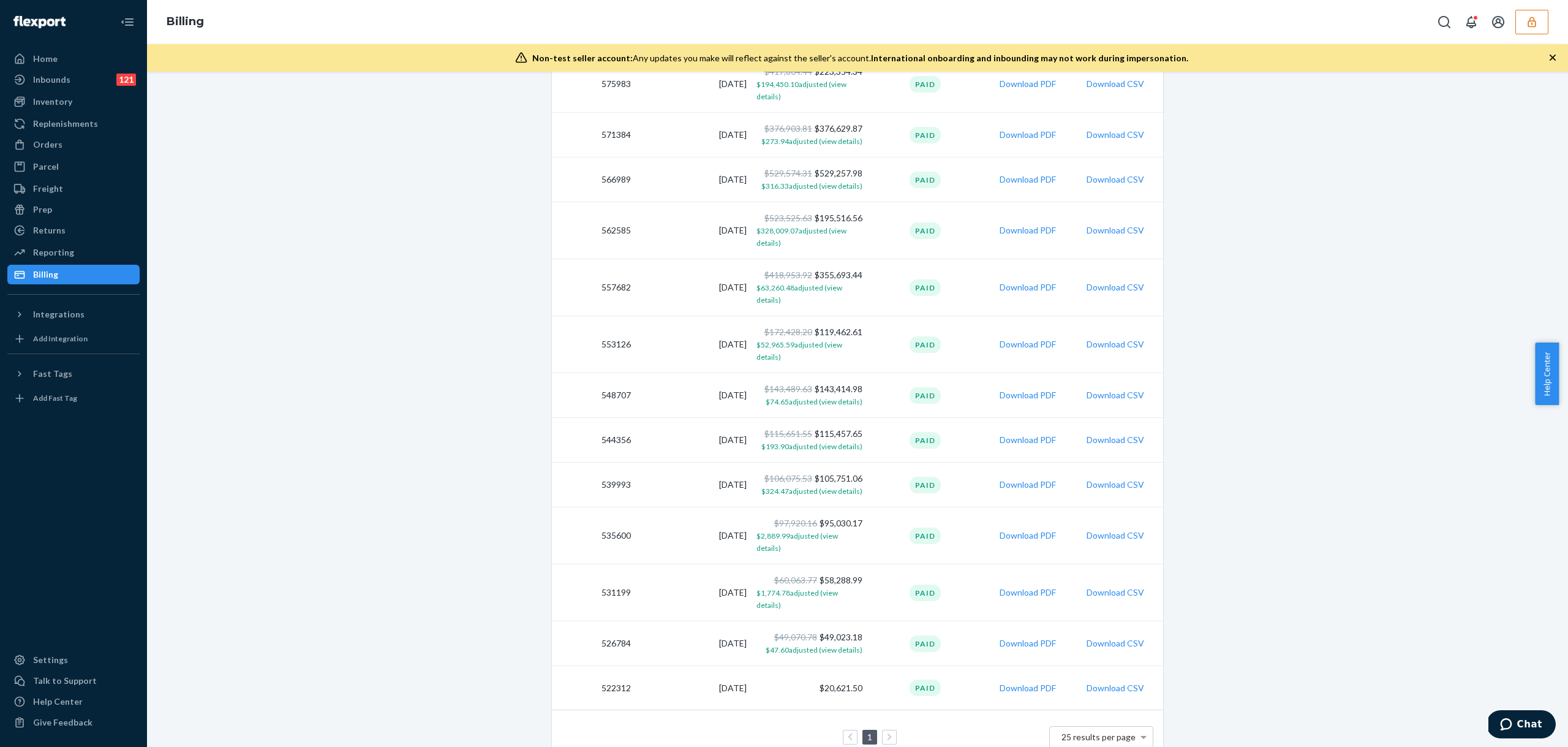
click at [1081, 710] on td "1 25 results per page" at bounding box center [857, 738] width 611 height 55
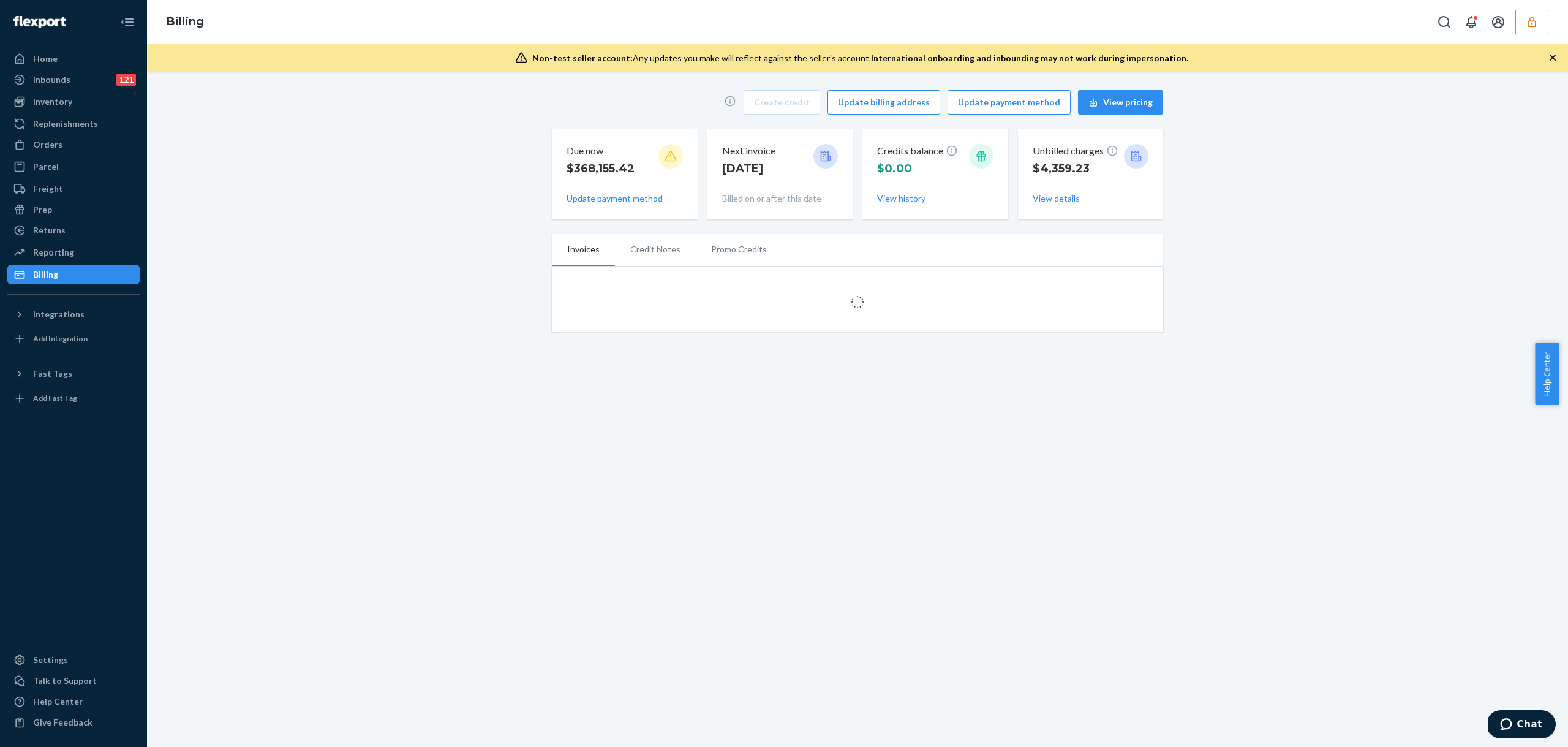
click at [1220, 540] on div "Create credit Update billing address Update payment method View pricing Due now…" at bounding box center [857, 408] width 1421 height 675
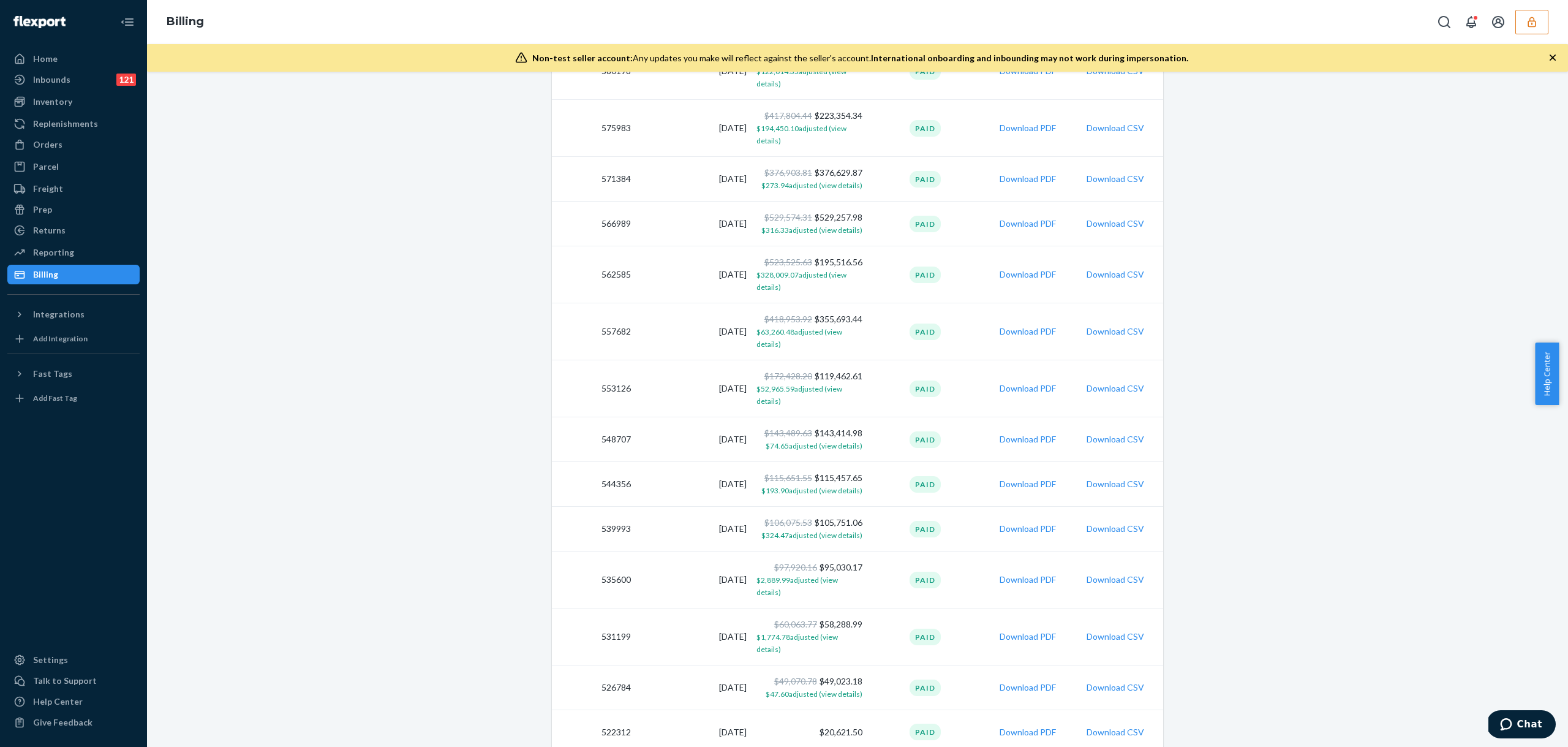
scroll to position [482, 0]
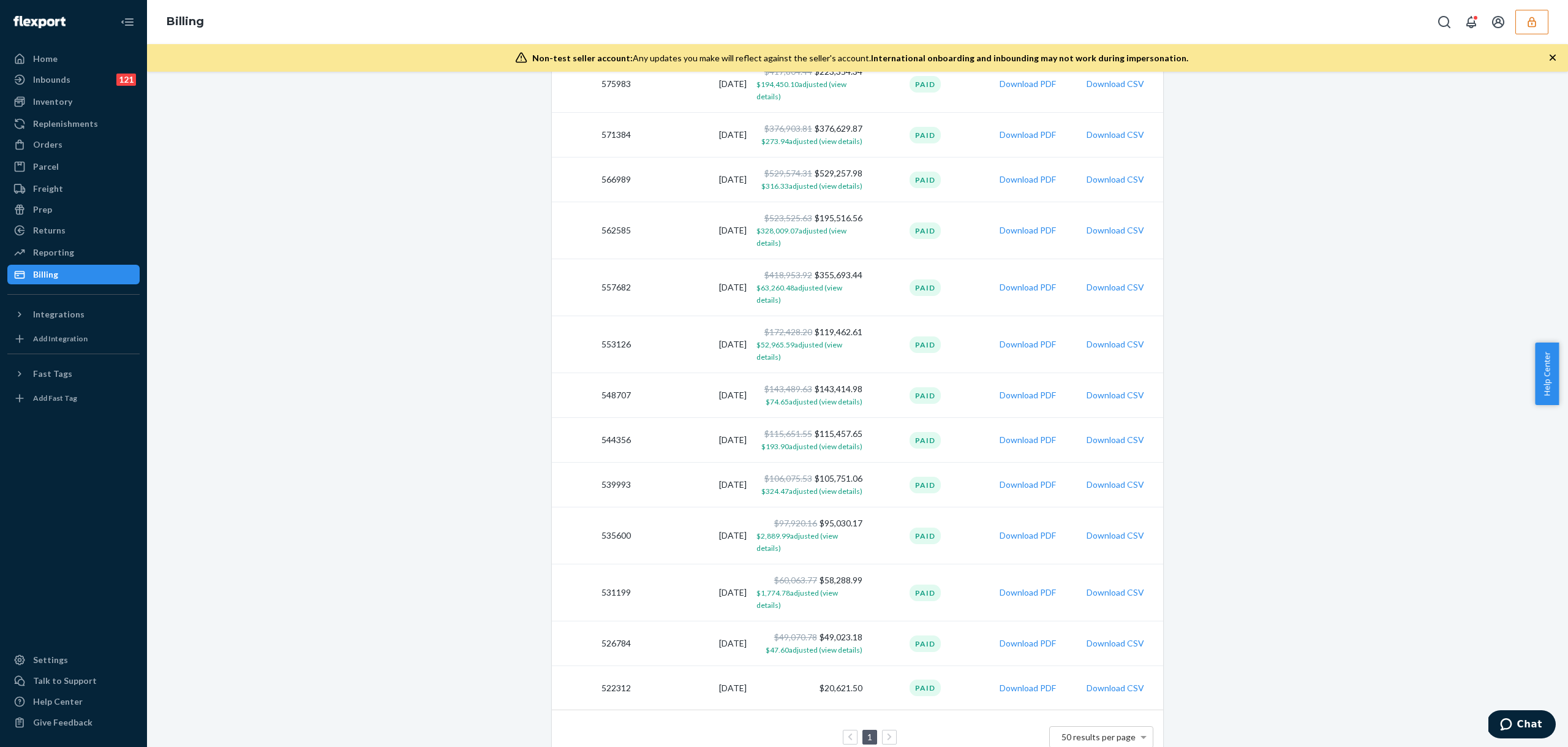
click at [1114, 715] on td "1 50 results per page" at bounding box center [857, 738] width 611 height 55
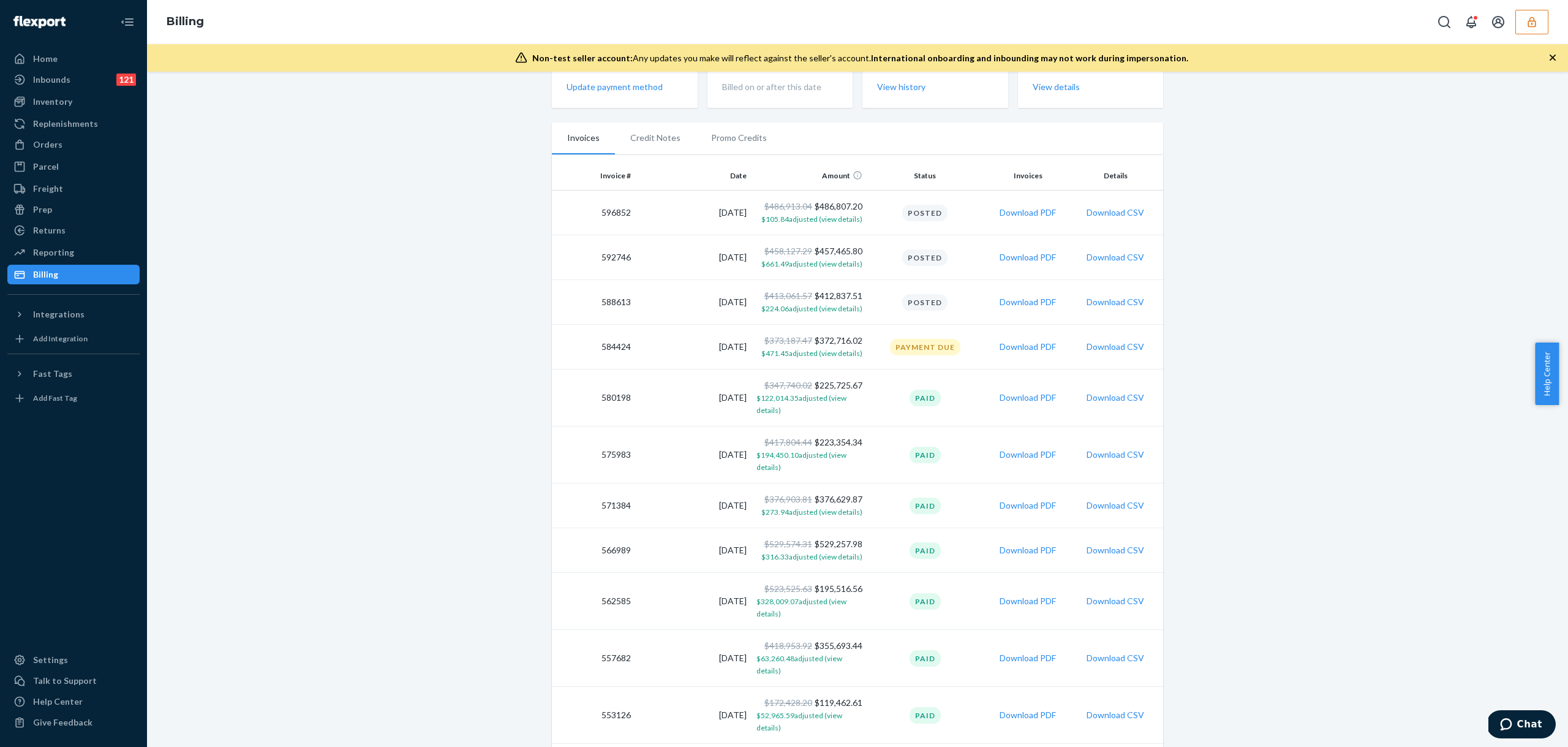
scroll to position [0, 0]
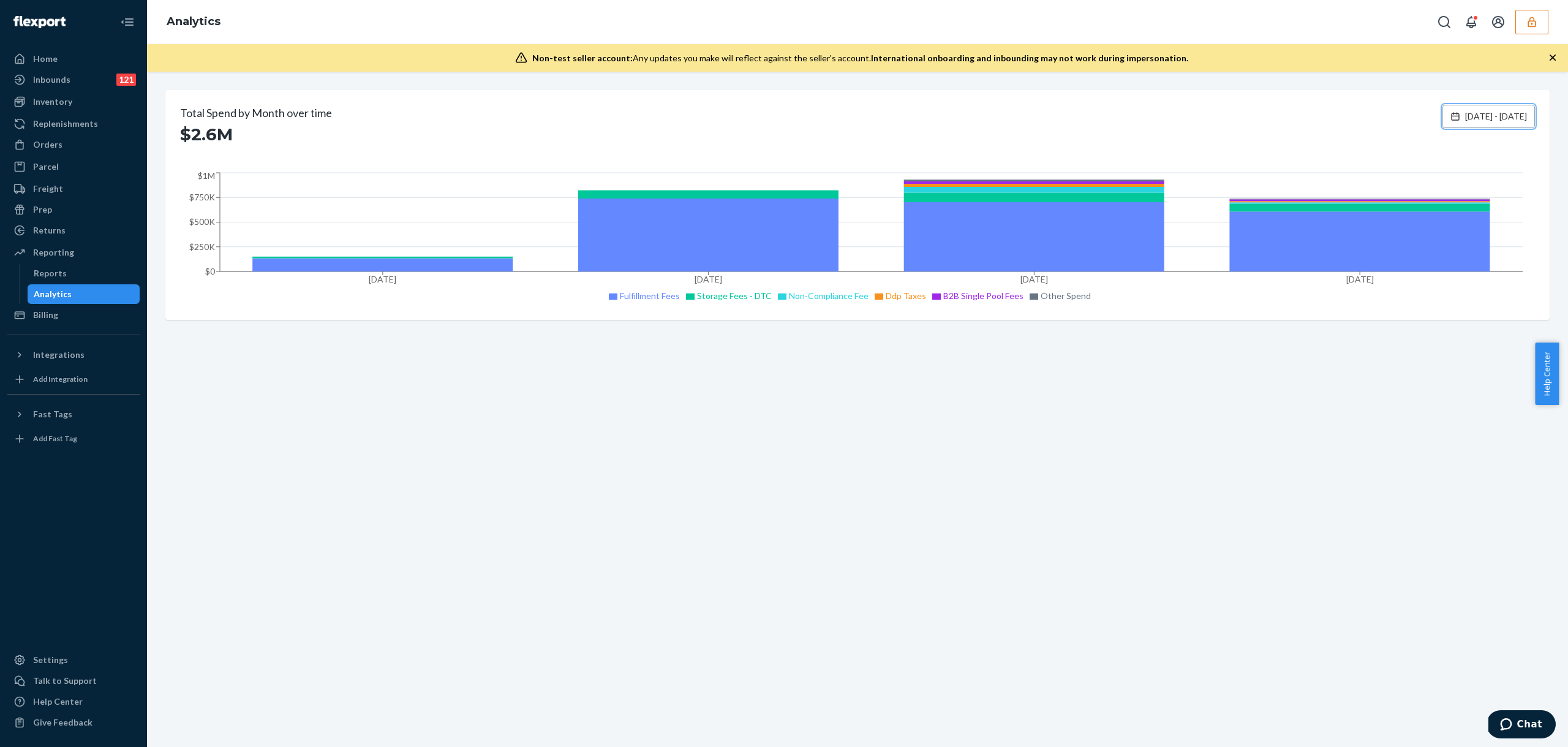
click at [1496, 120] on span "[DATE] - [DATE]" at bounding box center [1496, 116] width 62 height 12
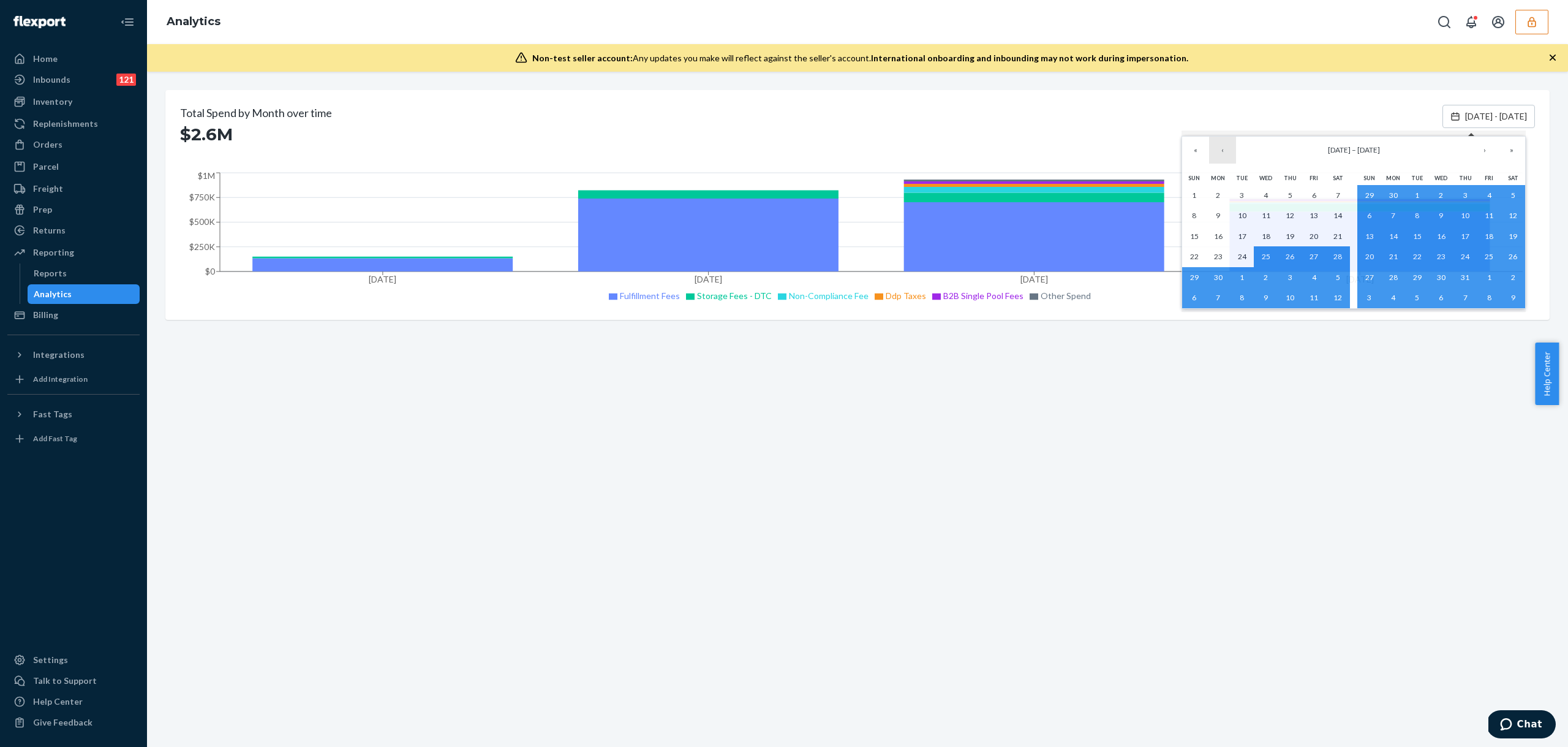
click at [1219, 150] on button "‹" at bounding box center [1222, 150] width 27 height 27
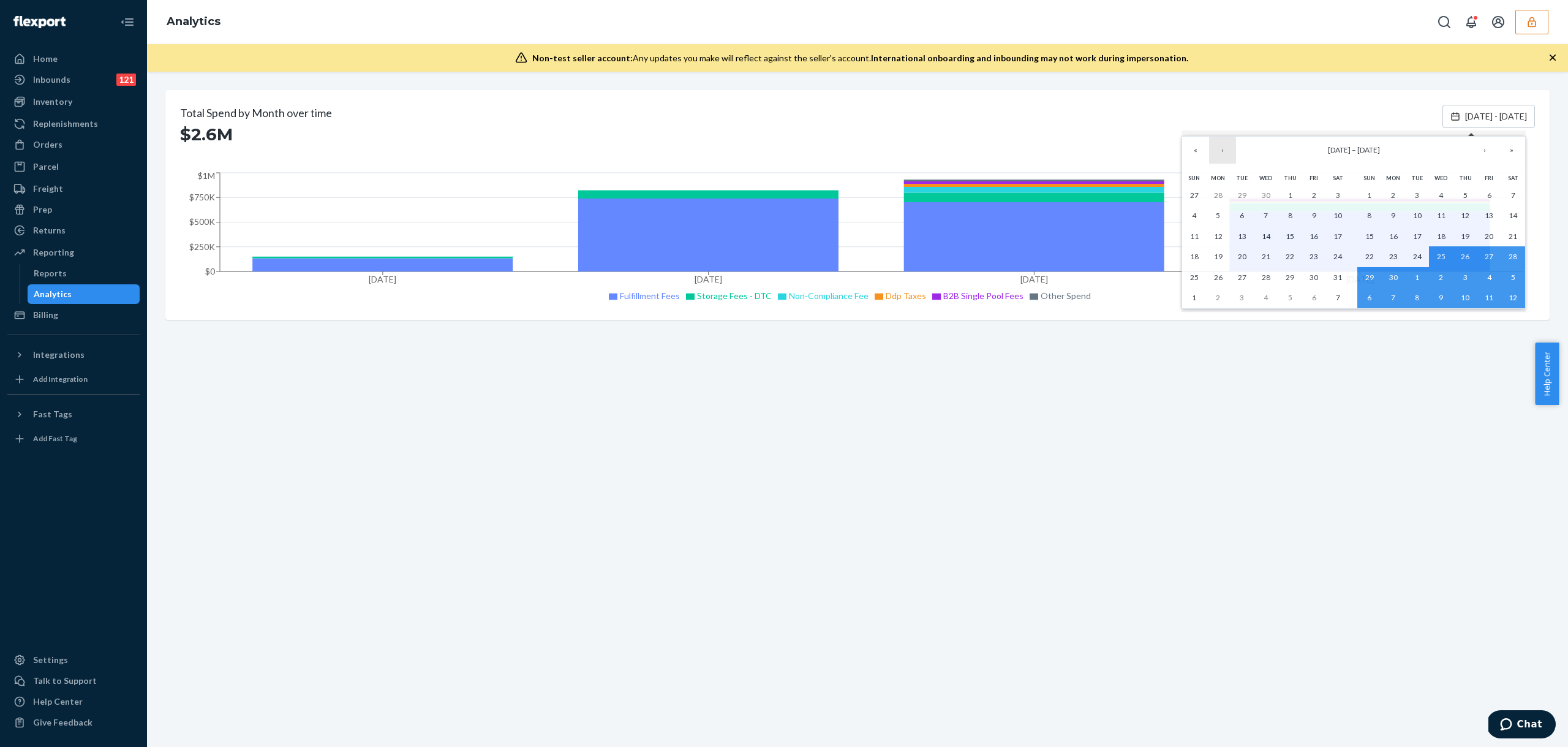
click at [1219, 150] on button "‹" at bounding box center [1222, 150] width 27 height 27
click at [1218, 149] on button "‹" at bounding box center [1222, 150] width 27 height 27
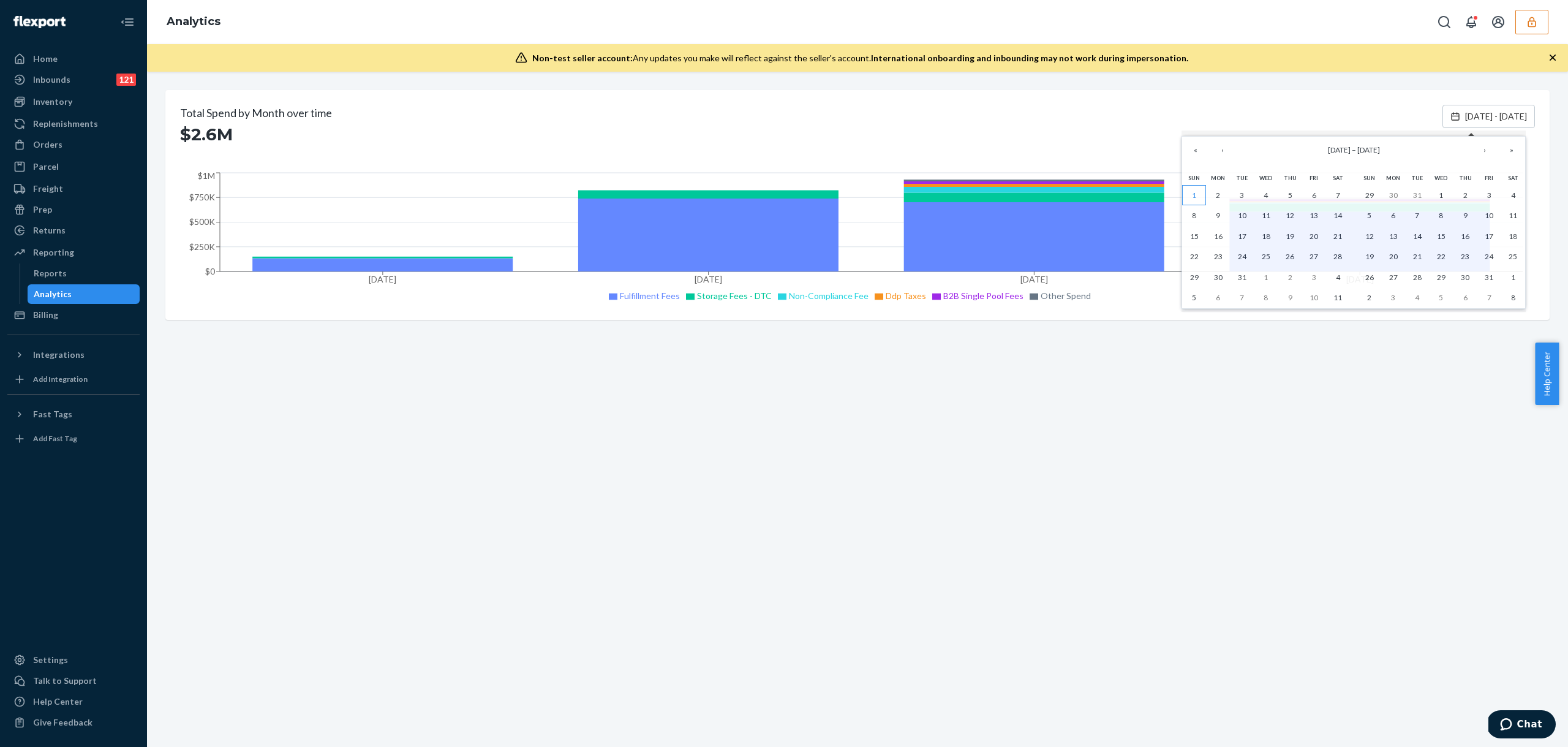
click at [1197, 194] on button "1" at bounding box center [1194, 195] width 24 height 21
click at [1486, 154] on button "›" at bounding box center [1484, 150] width 27 height 27
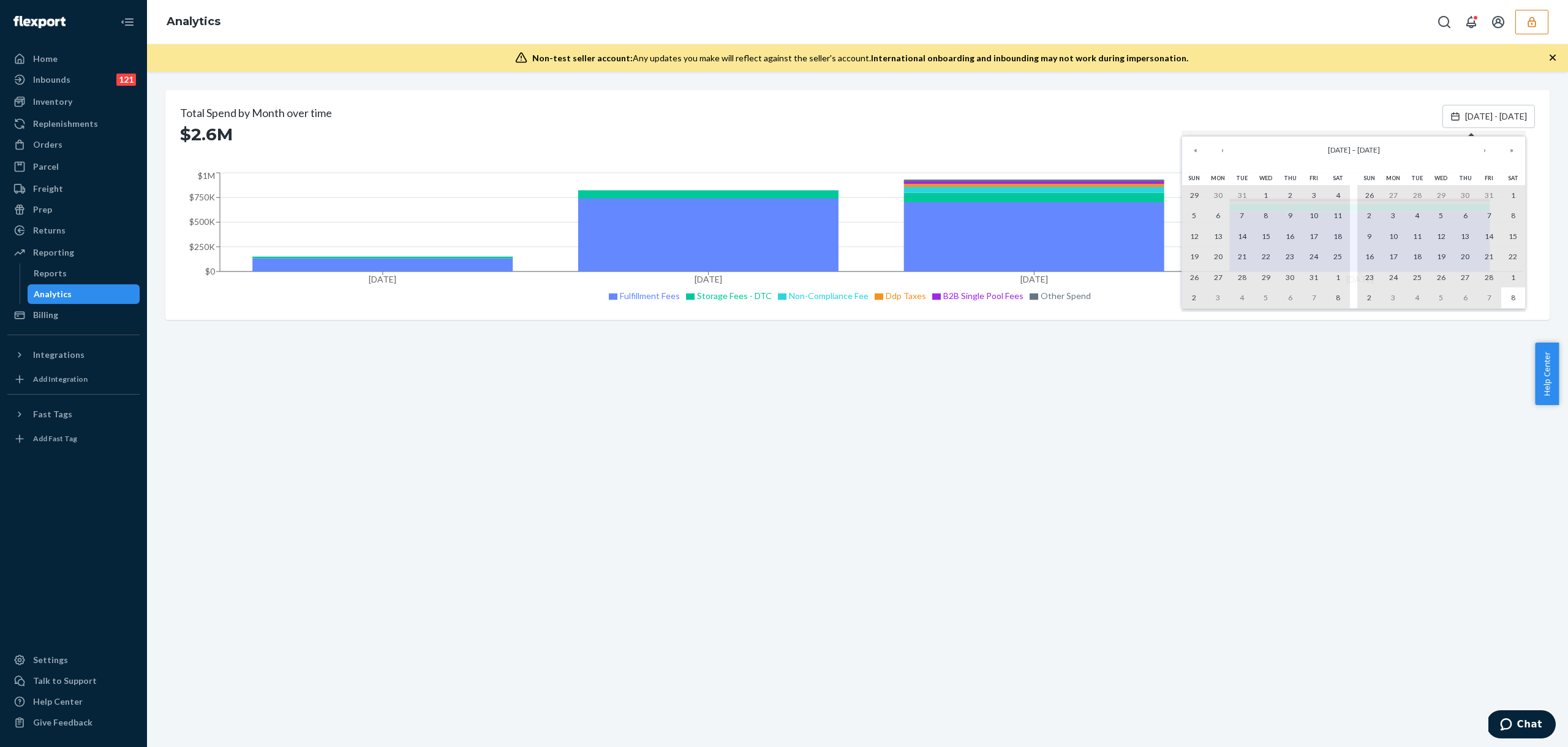
click at [1492, 300] on button "7" at bounding box center [1489, 297] width 24 height 21
